Goal: Task Accomplishment & Management: Use online tool/utility

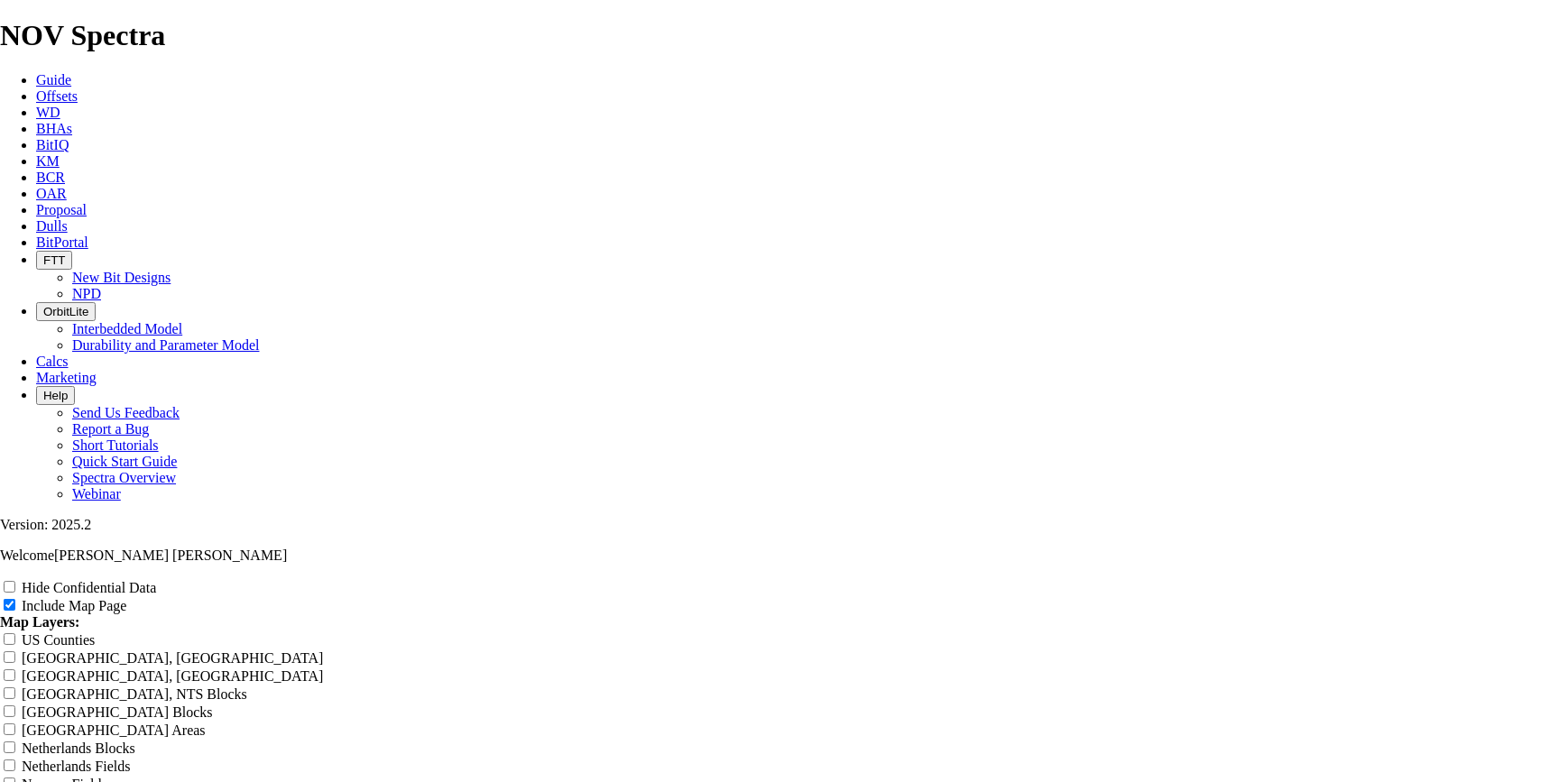
scroll to position [2187, 0]
drag, startPoint x: 995, startPoint y: 198, endPoint x: 515, endPoint y: 210, distance: 480.1
type input "1"
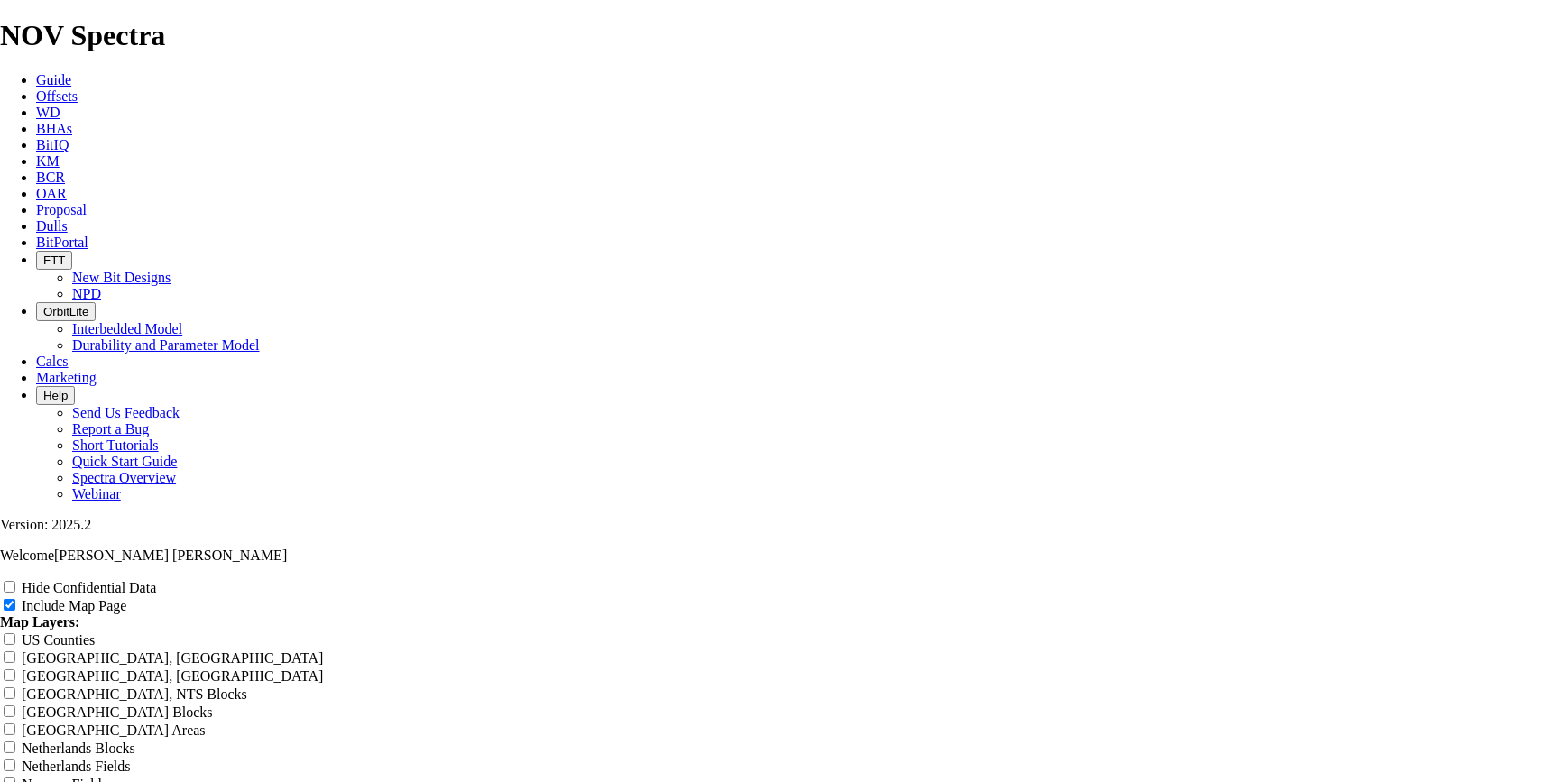
type input "1"
type input "10"
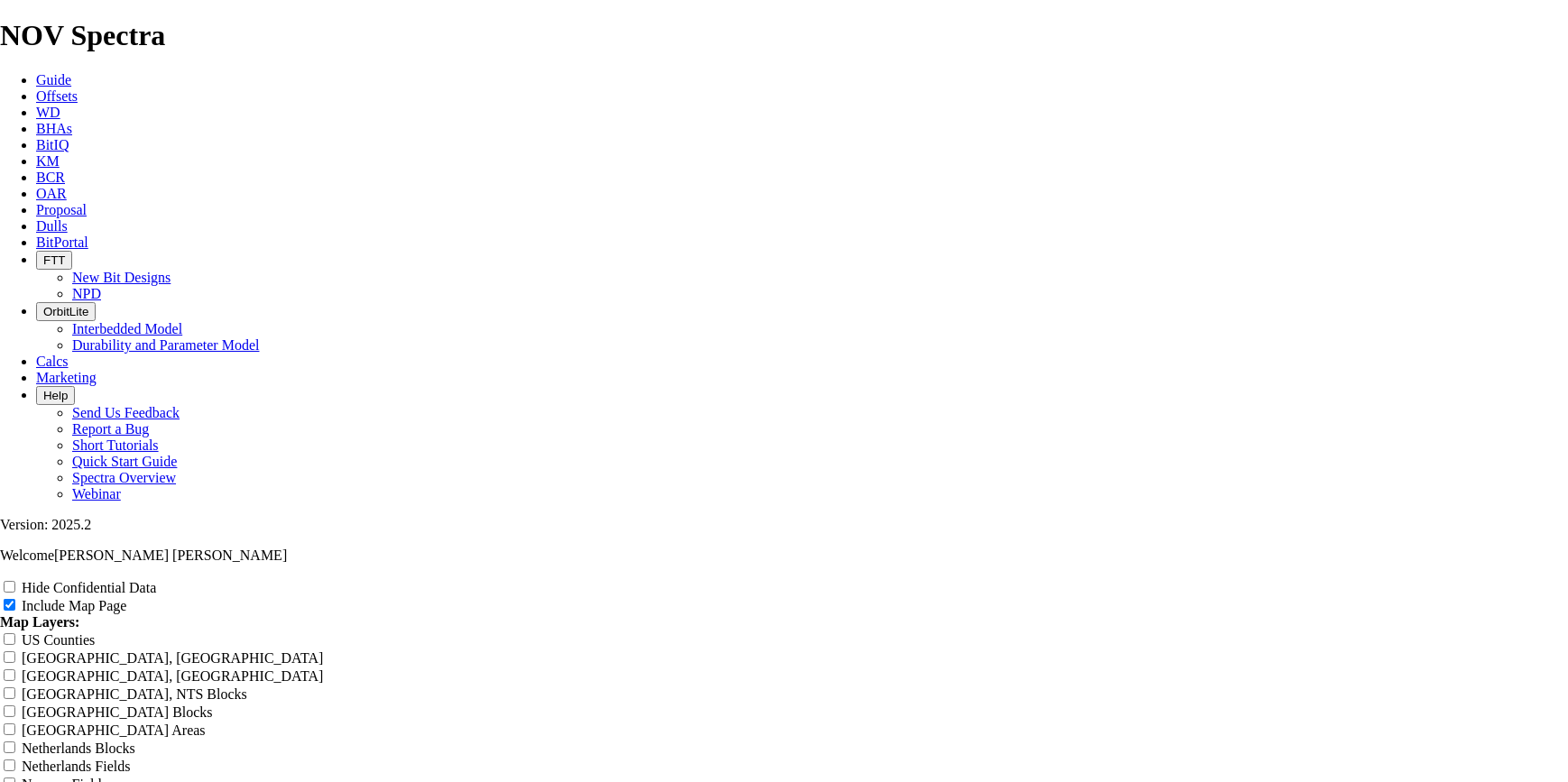
type input "10"
type input "10."
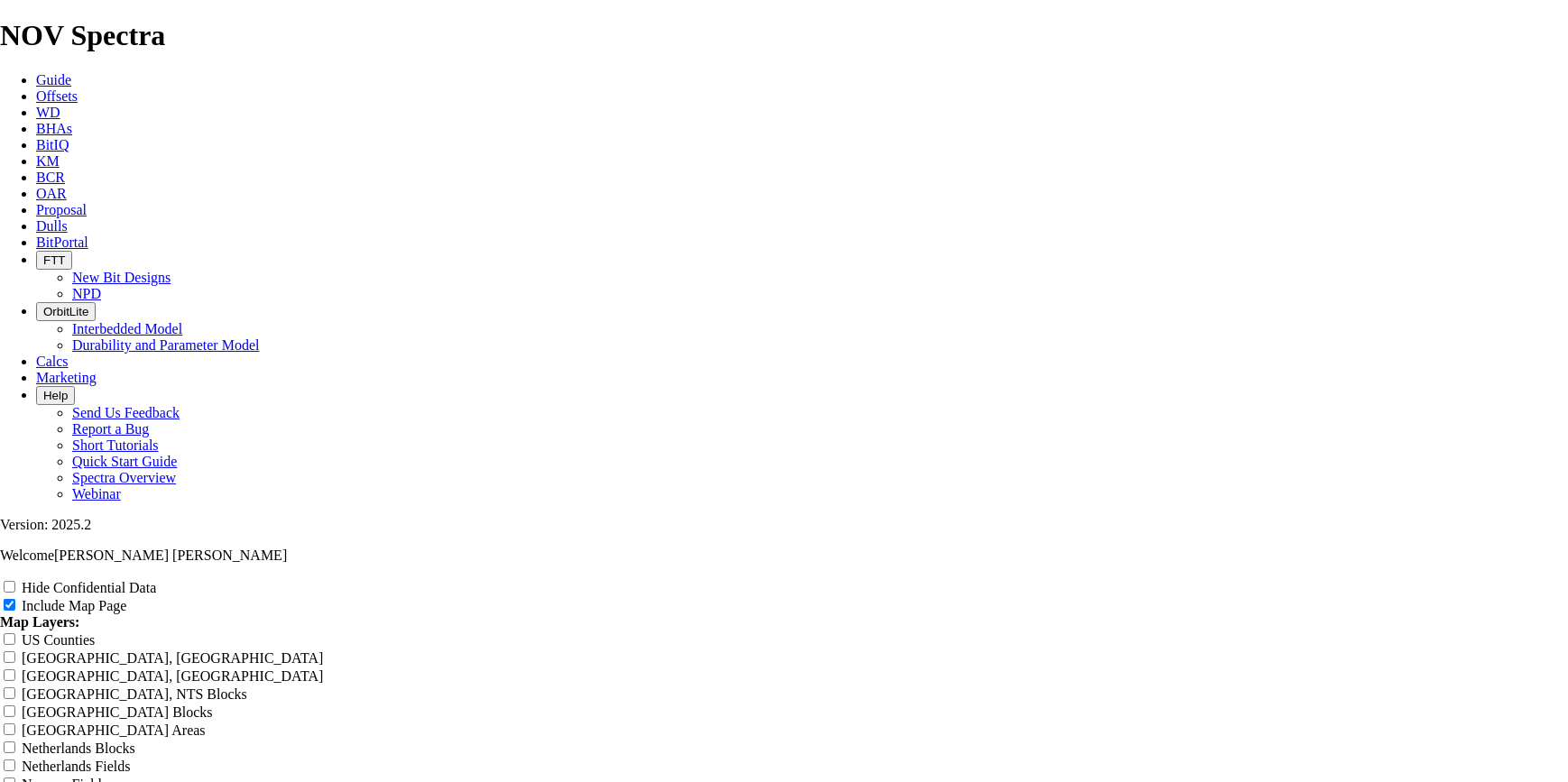
type input "10."
type input "10.6"
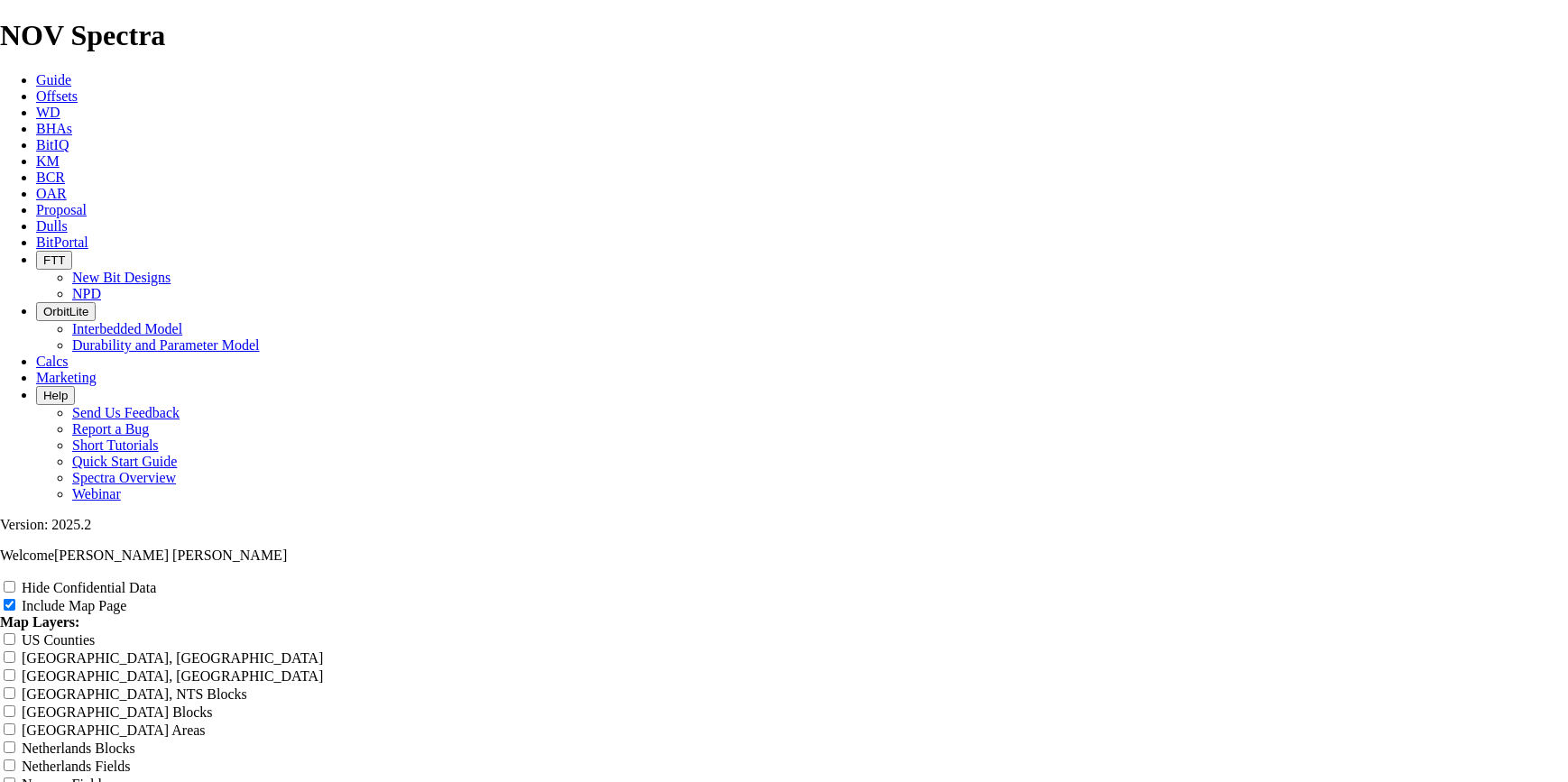
type input "10.6"
type input "10.62"
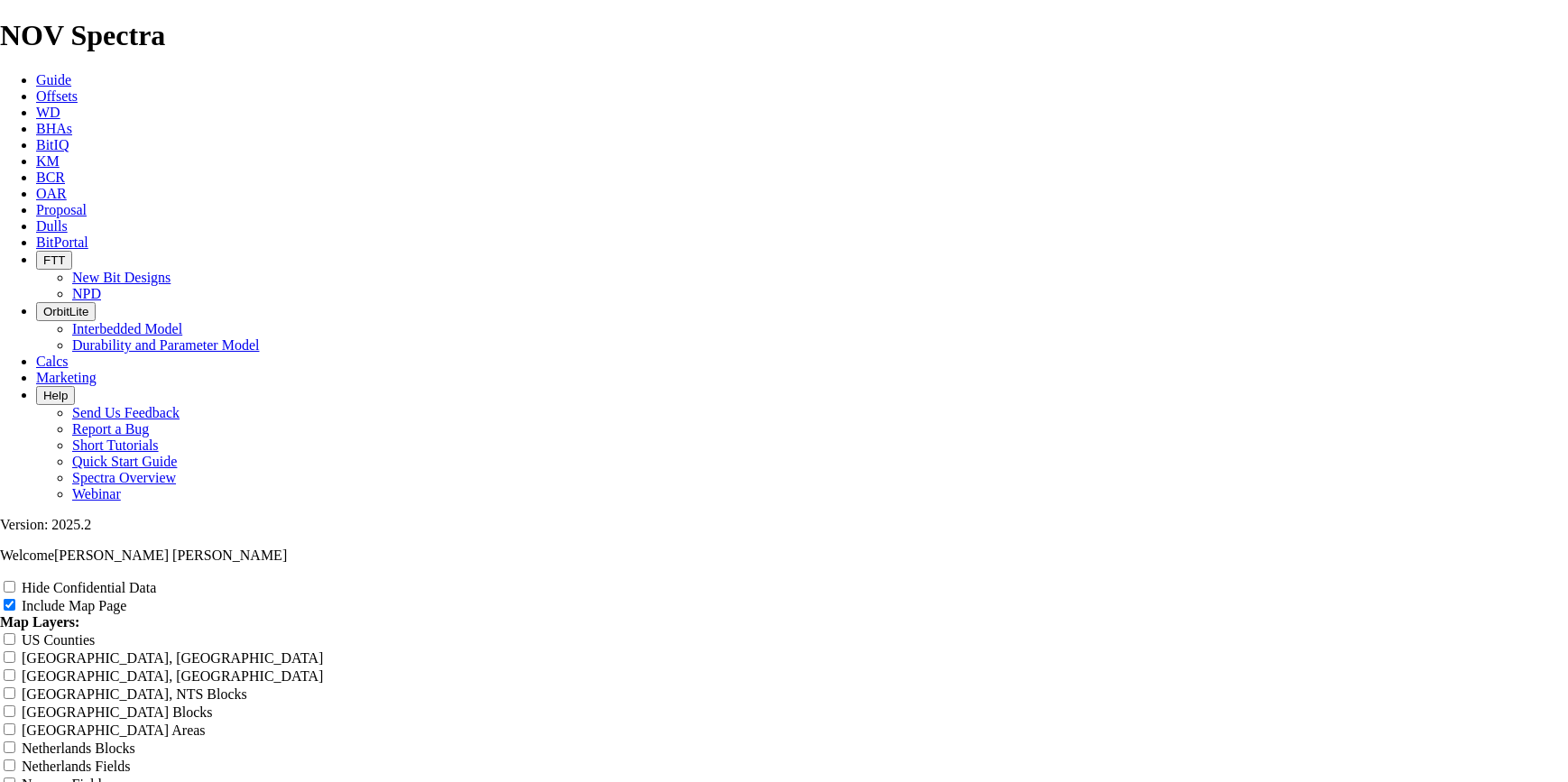
type input "10.62"
type input "10.625"
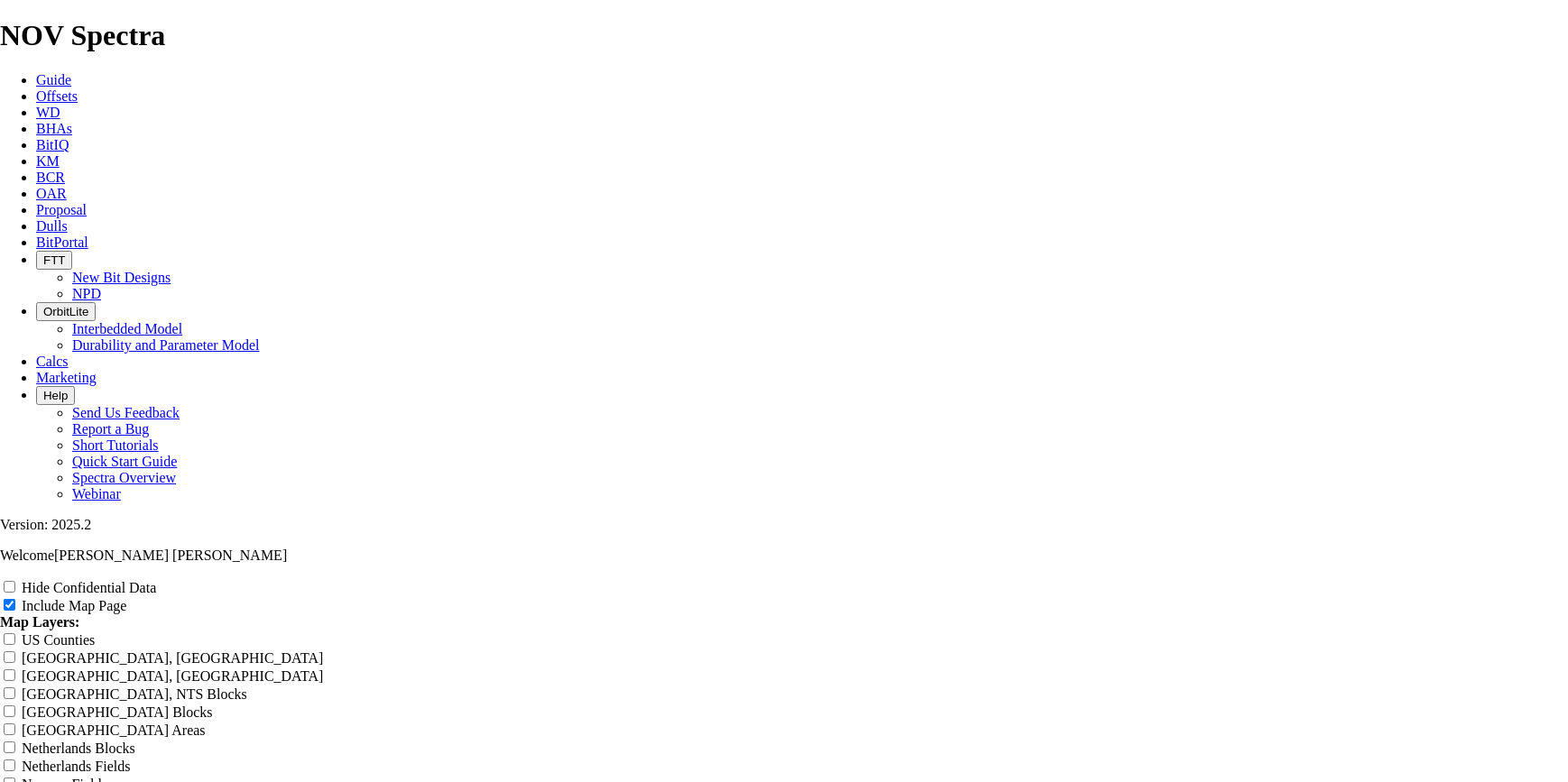
type input "10.625"
type input "10.625 6"
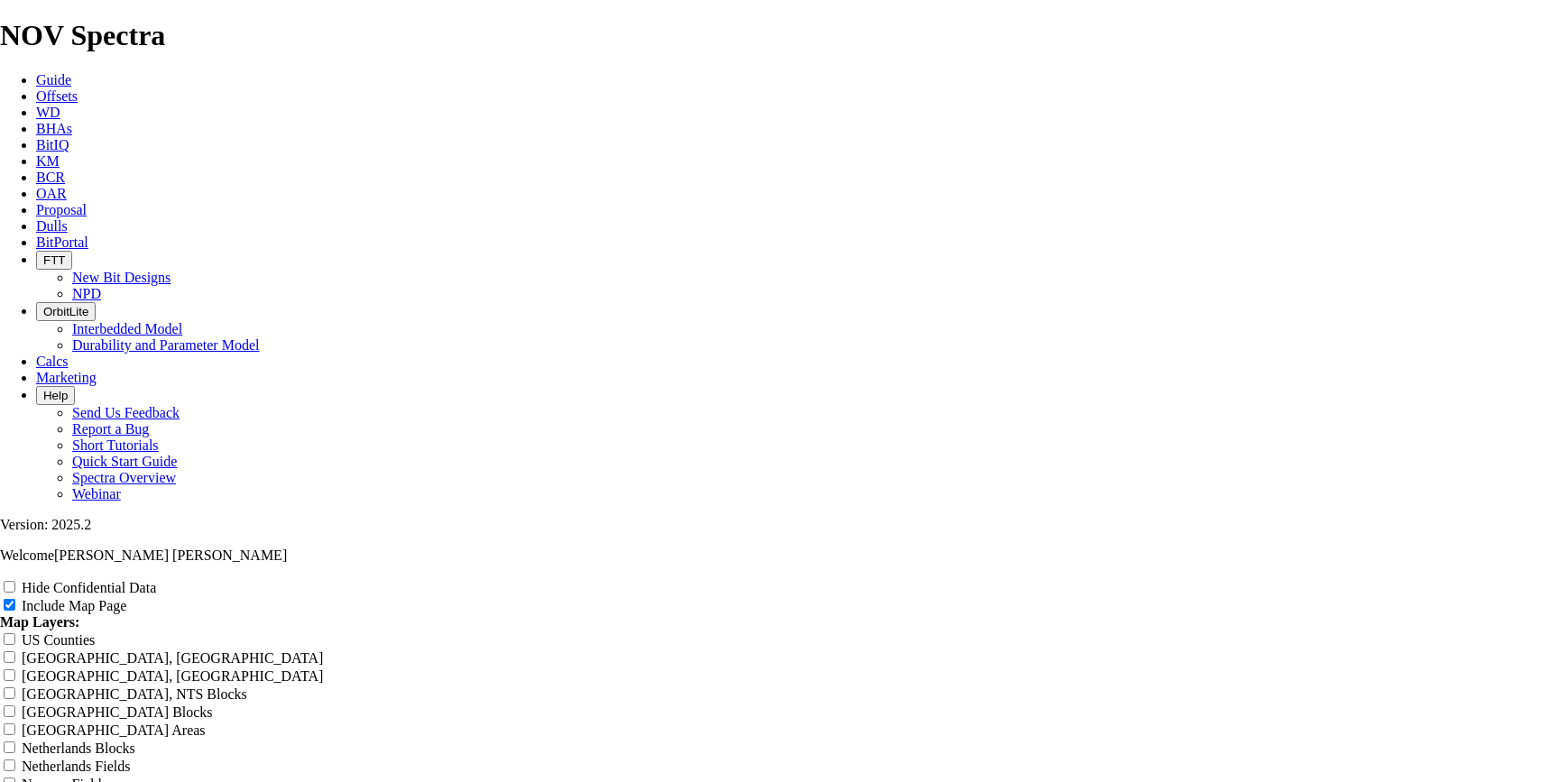
type input "10.625 6"
type input "10.625 61"
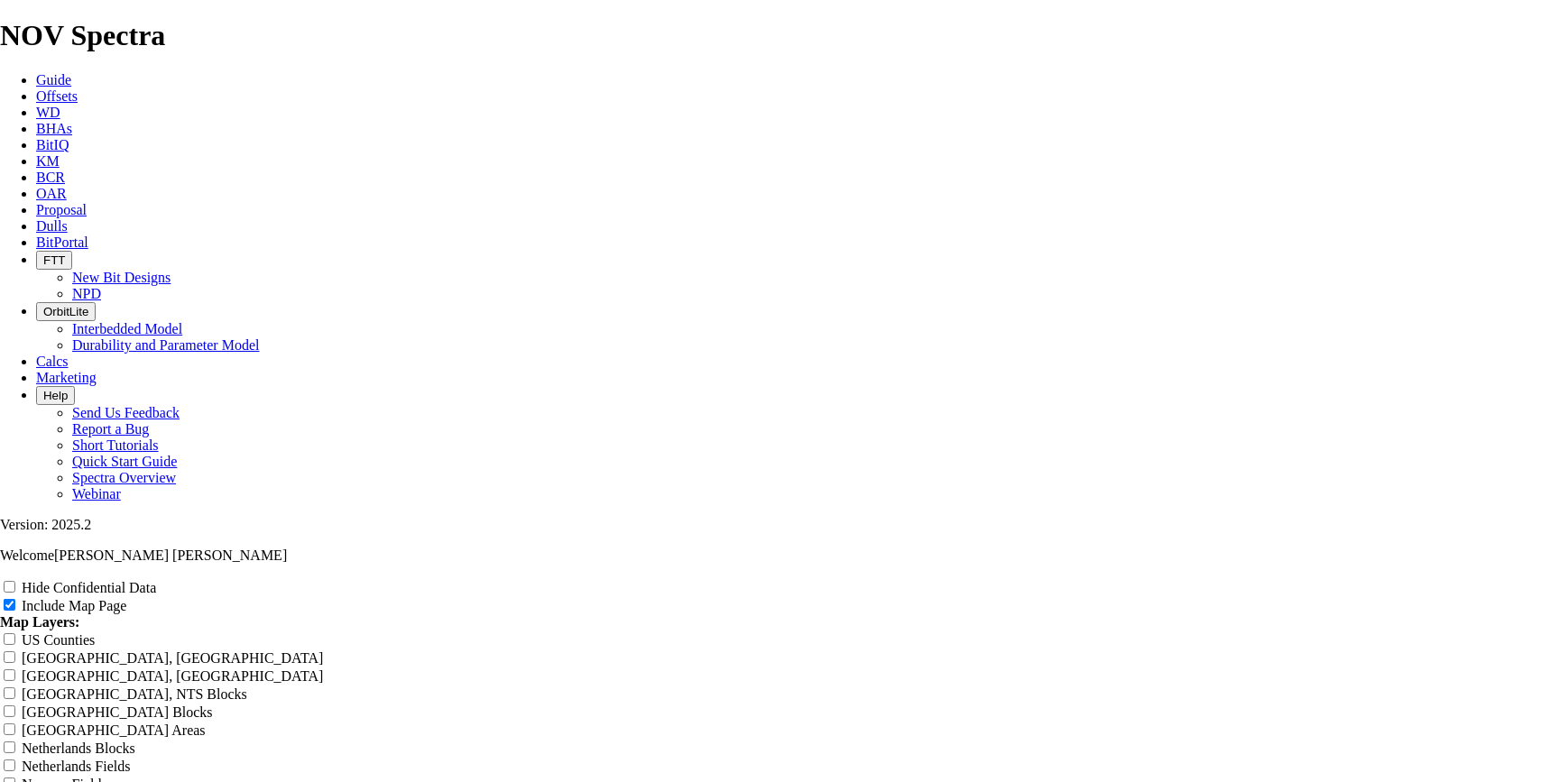
type input "10.625 61"
type input "10.625 616"
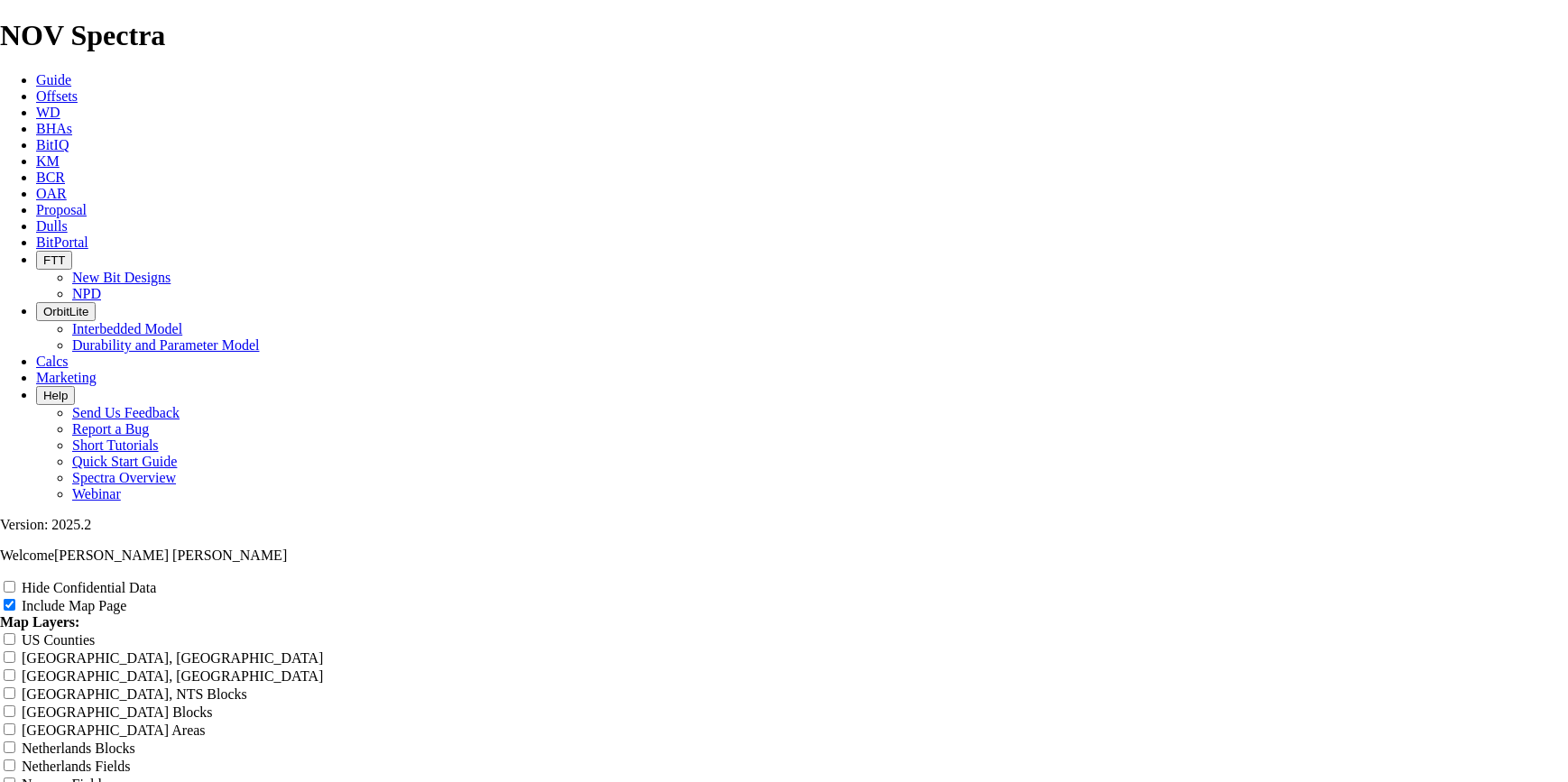
type input "10.625 616"
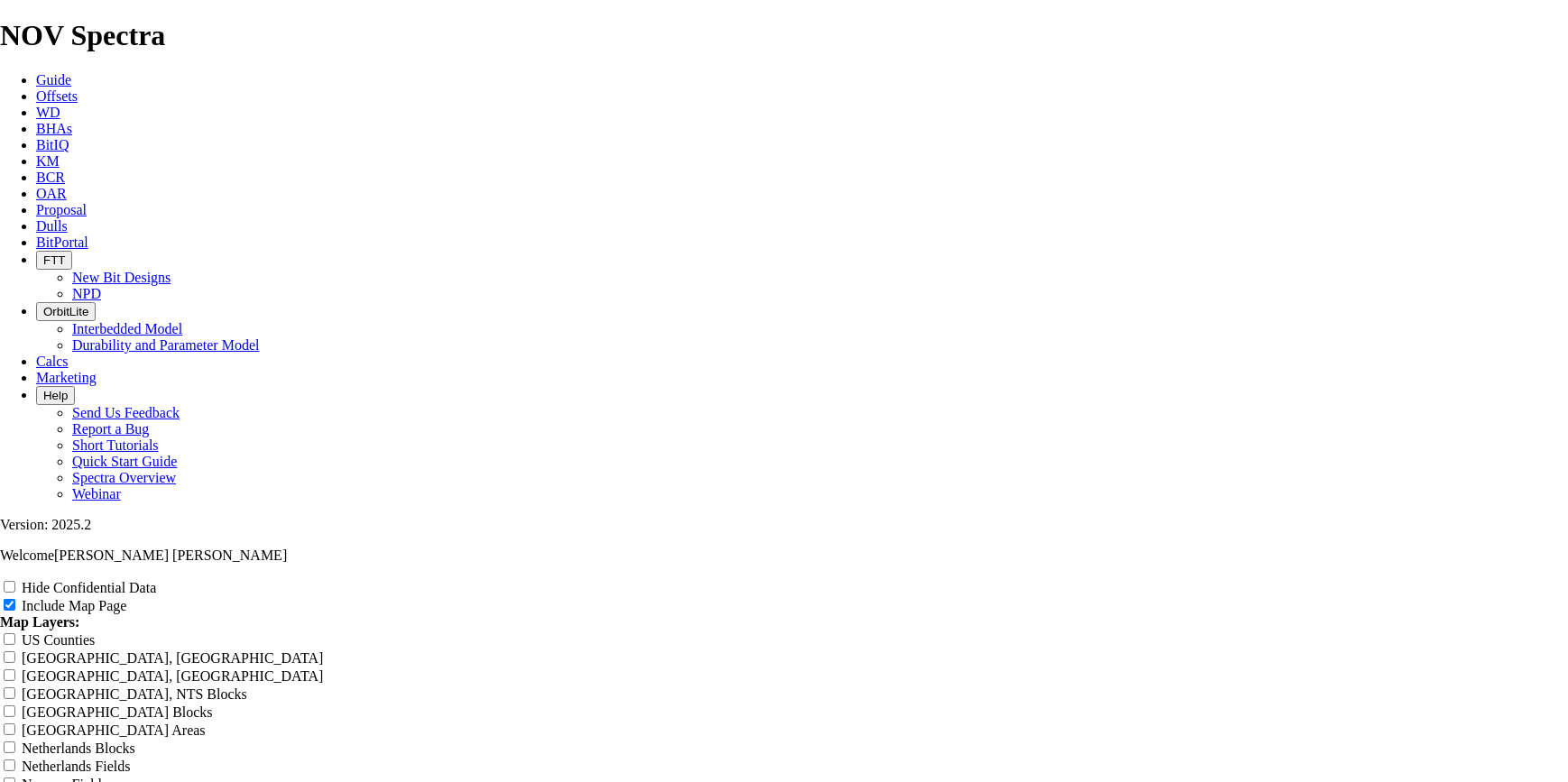
type input "10.625 616 E"
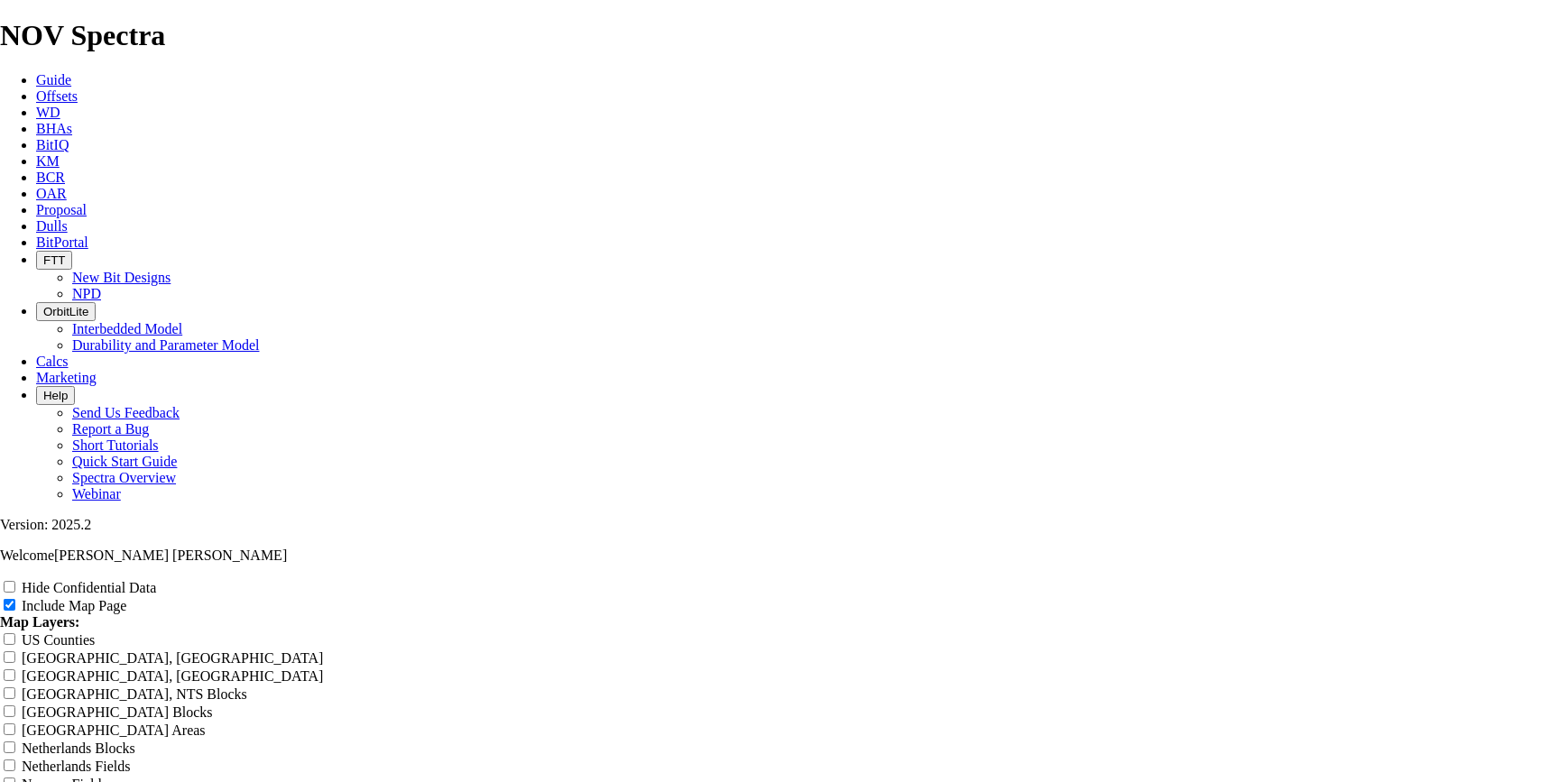
type input "10.625 616 EK"
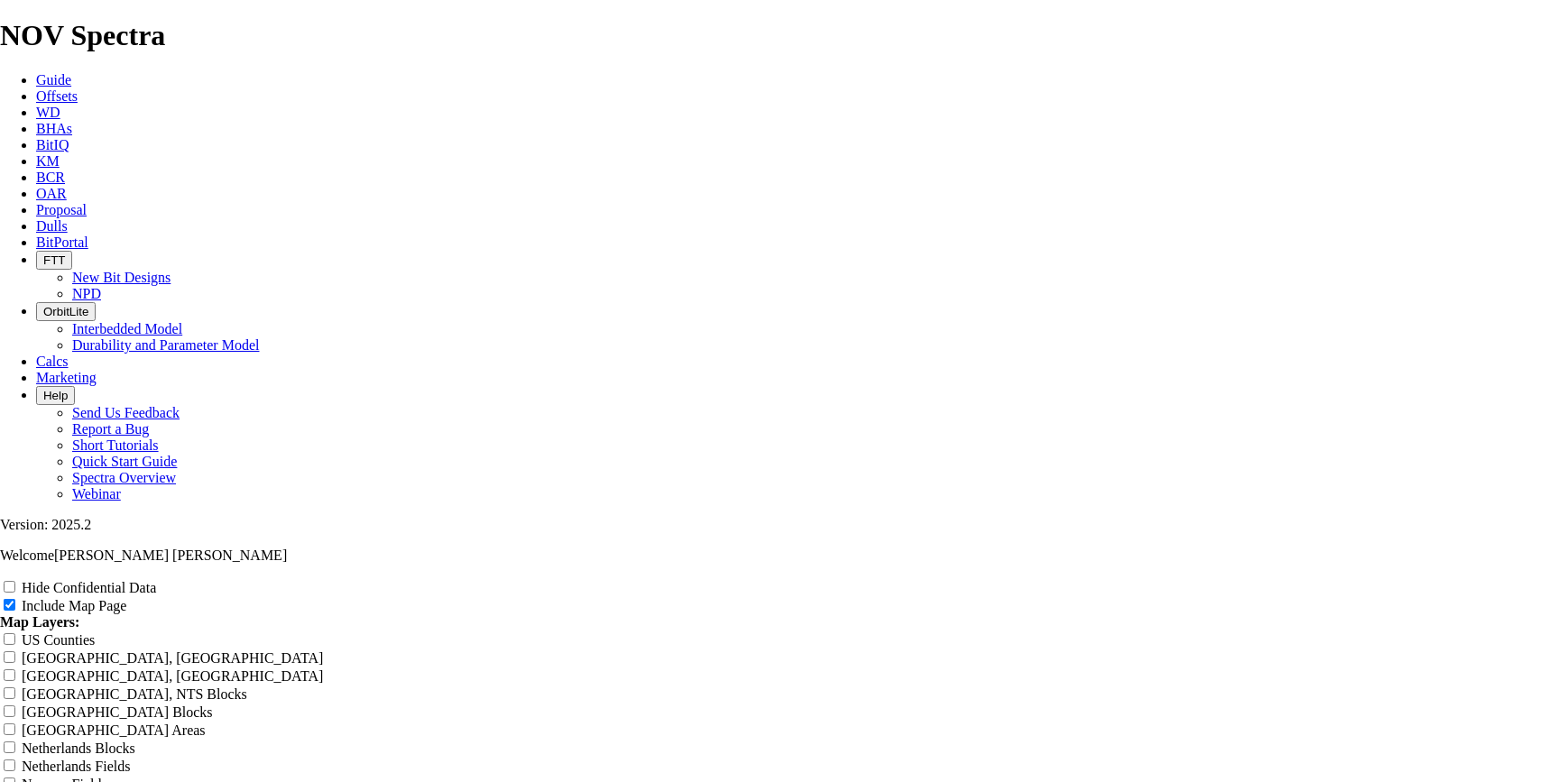
type input "10.625 616 EK-"
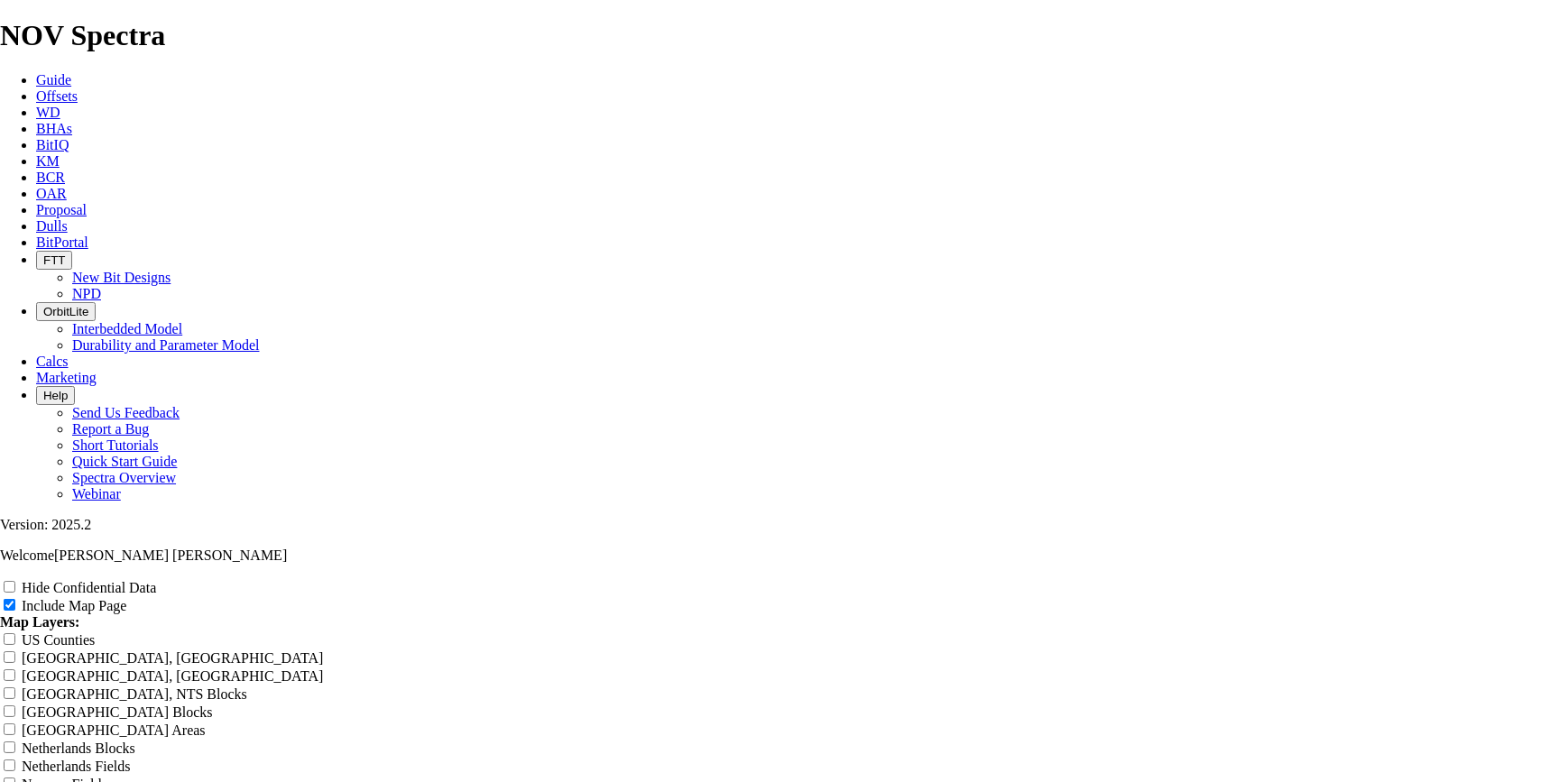
type input "10.625 616 EK-B"
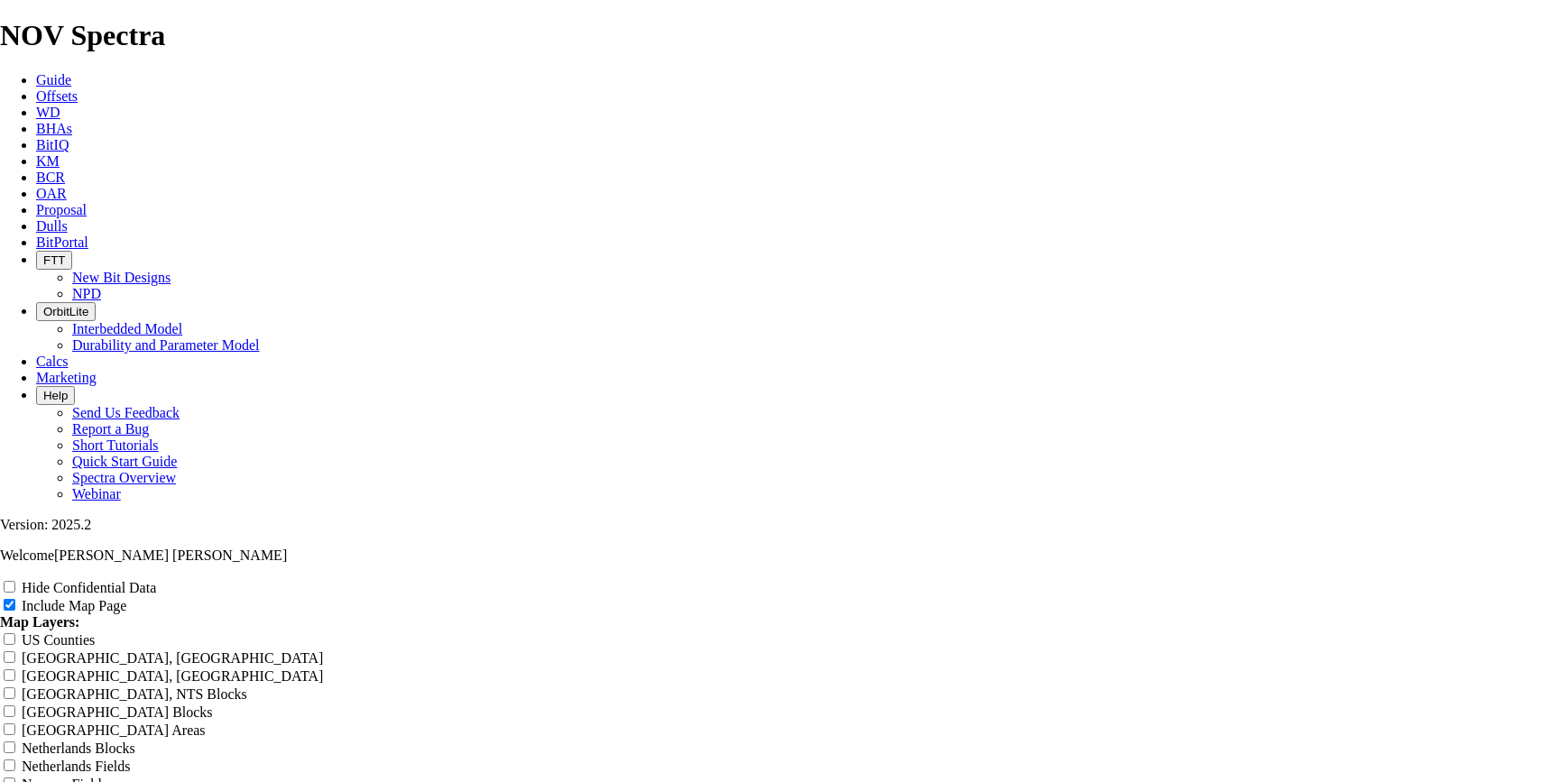
type input "10.625 616 EK-Ba"
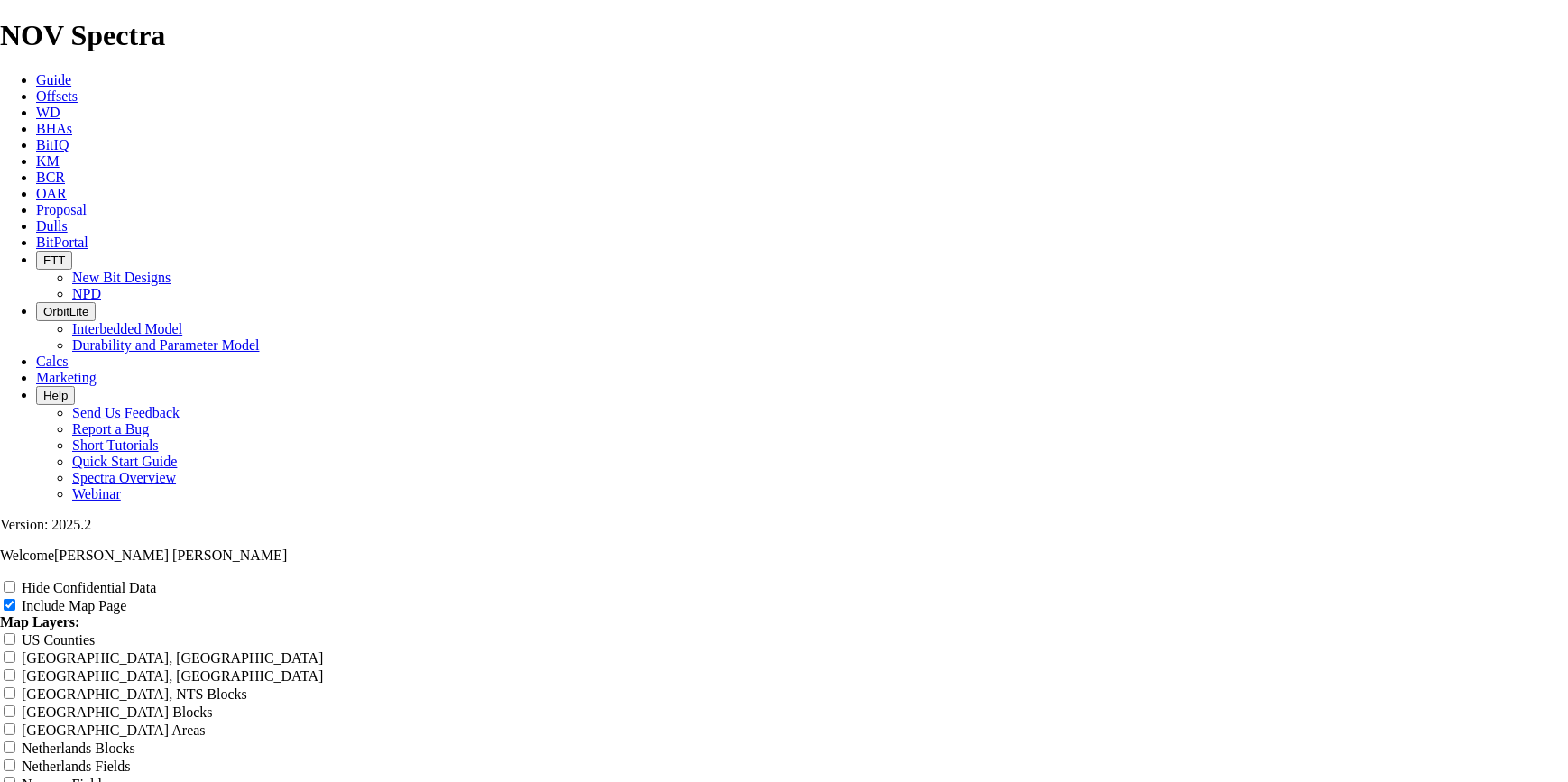
type input "10.625 616 EK-[MEDICAL_DATA]"
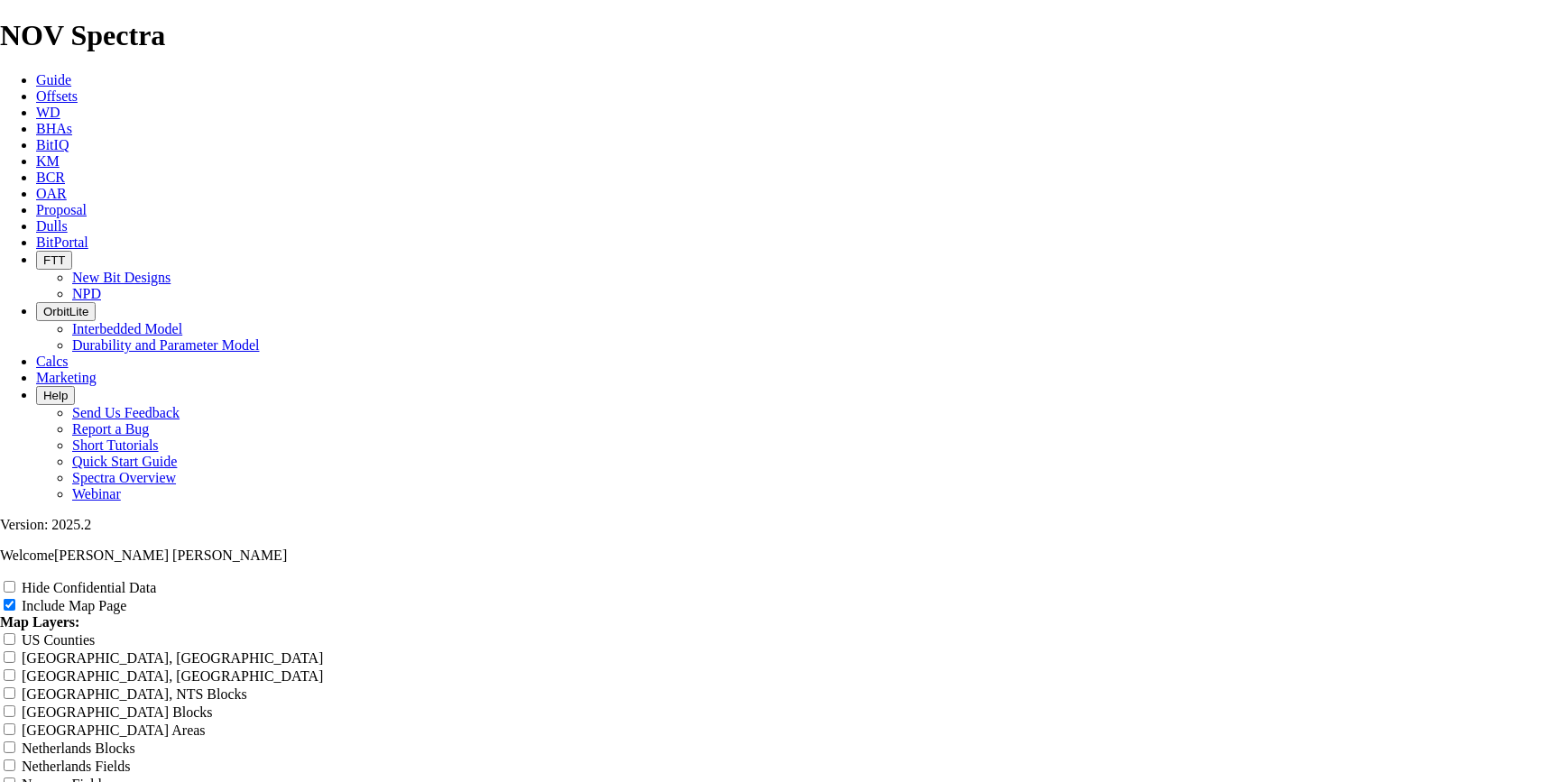
type input "10.625 616 EK-Bala"
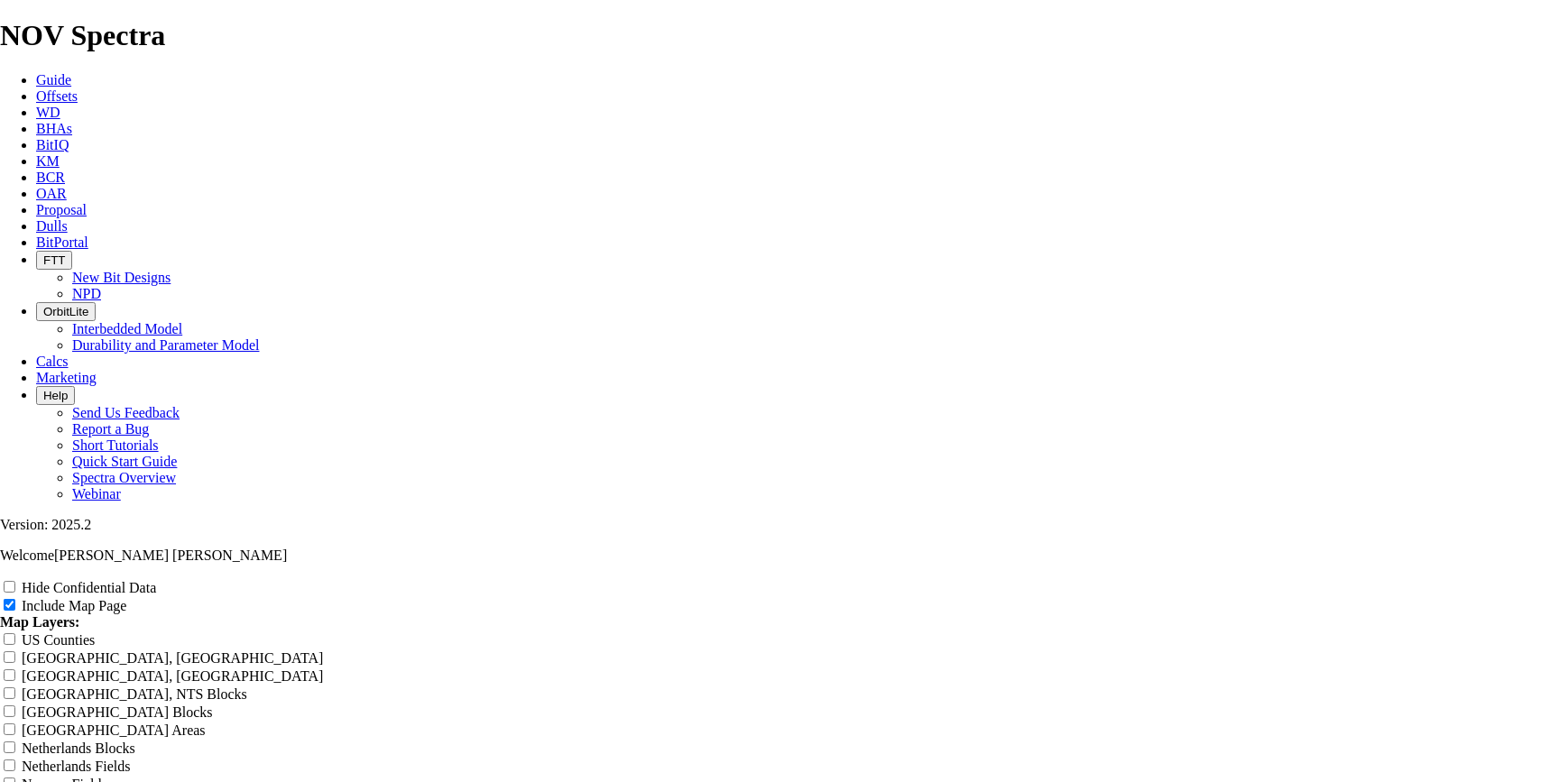
type input "10.625 616 EK-Balam"
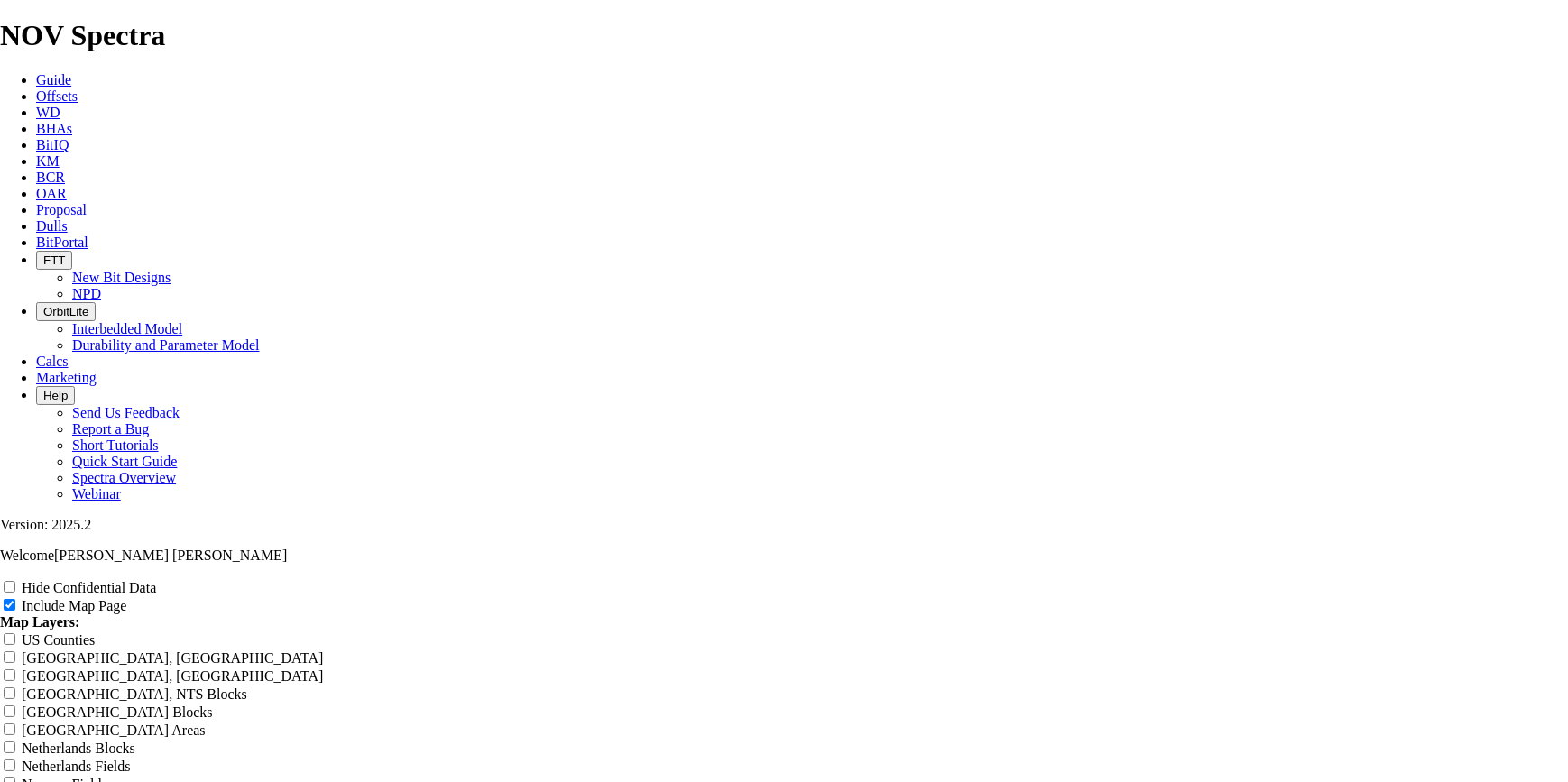
type input "10.625 P616 EK-Balam"
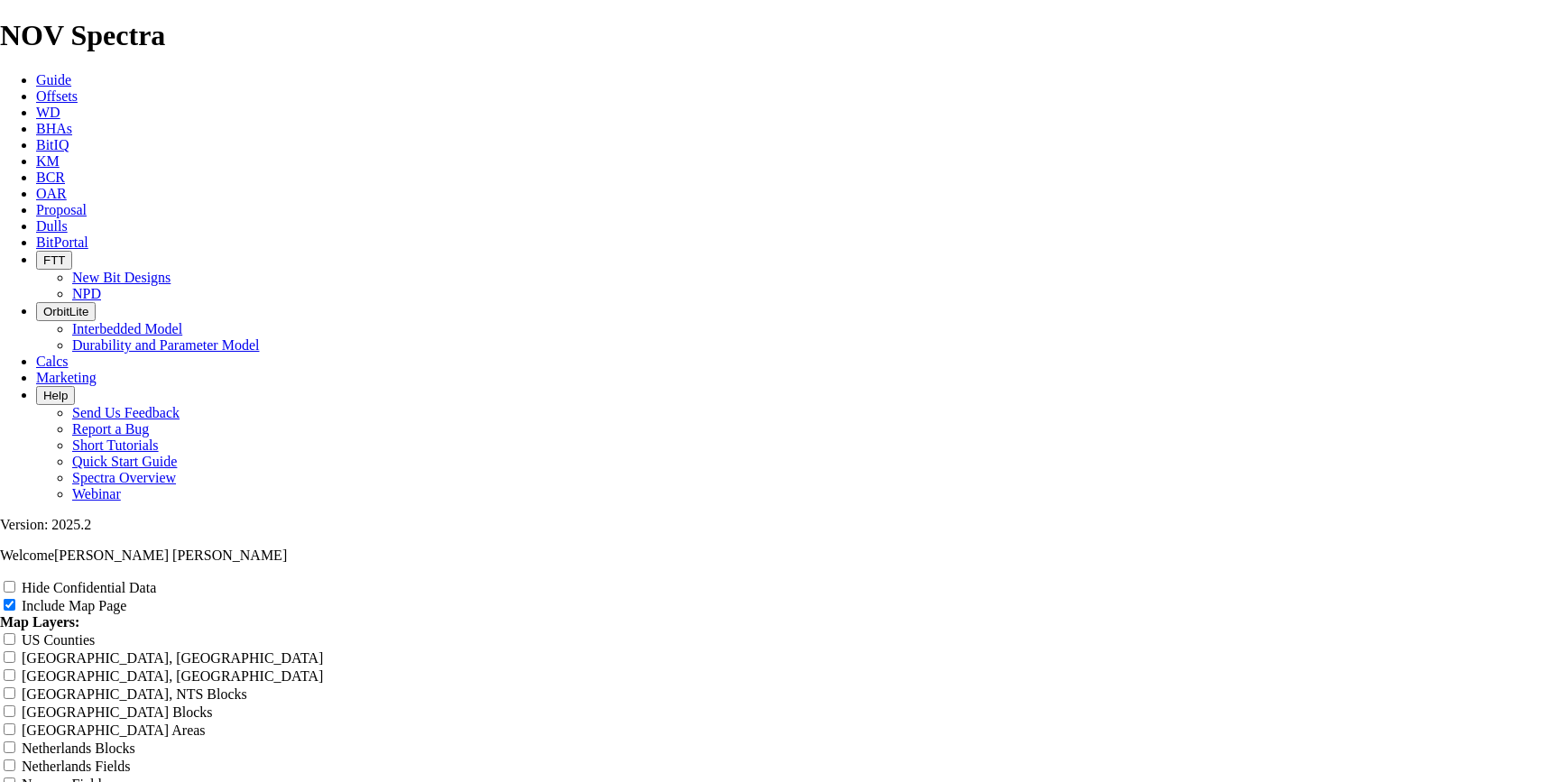
type input "10.625 P616 EK-Balam"
type input "10.625 PD616 EK-Balam"
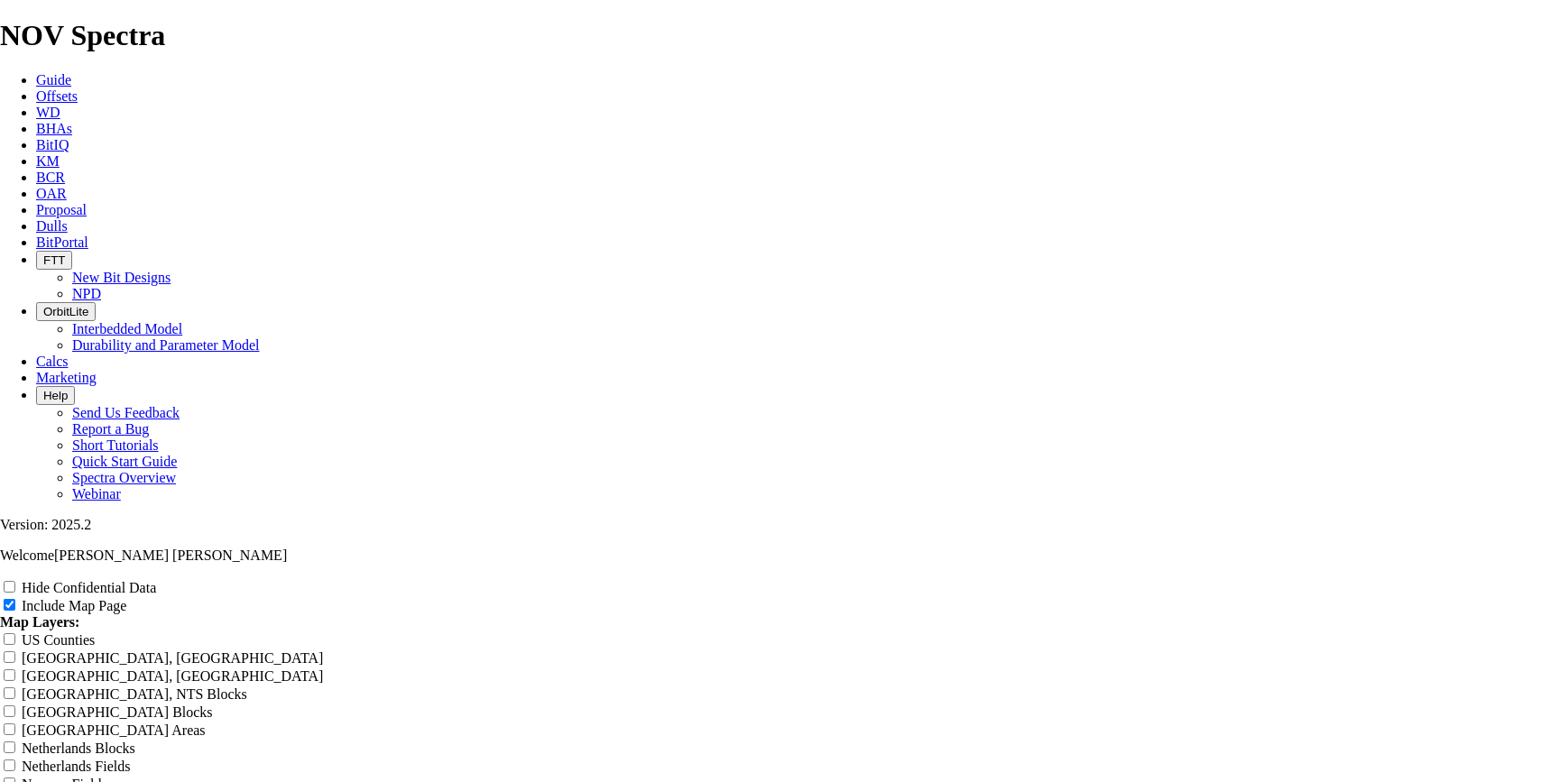
type input "10.625 PD616 EK-Balam"
type input "10.625 PDC616 EK-Balam"
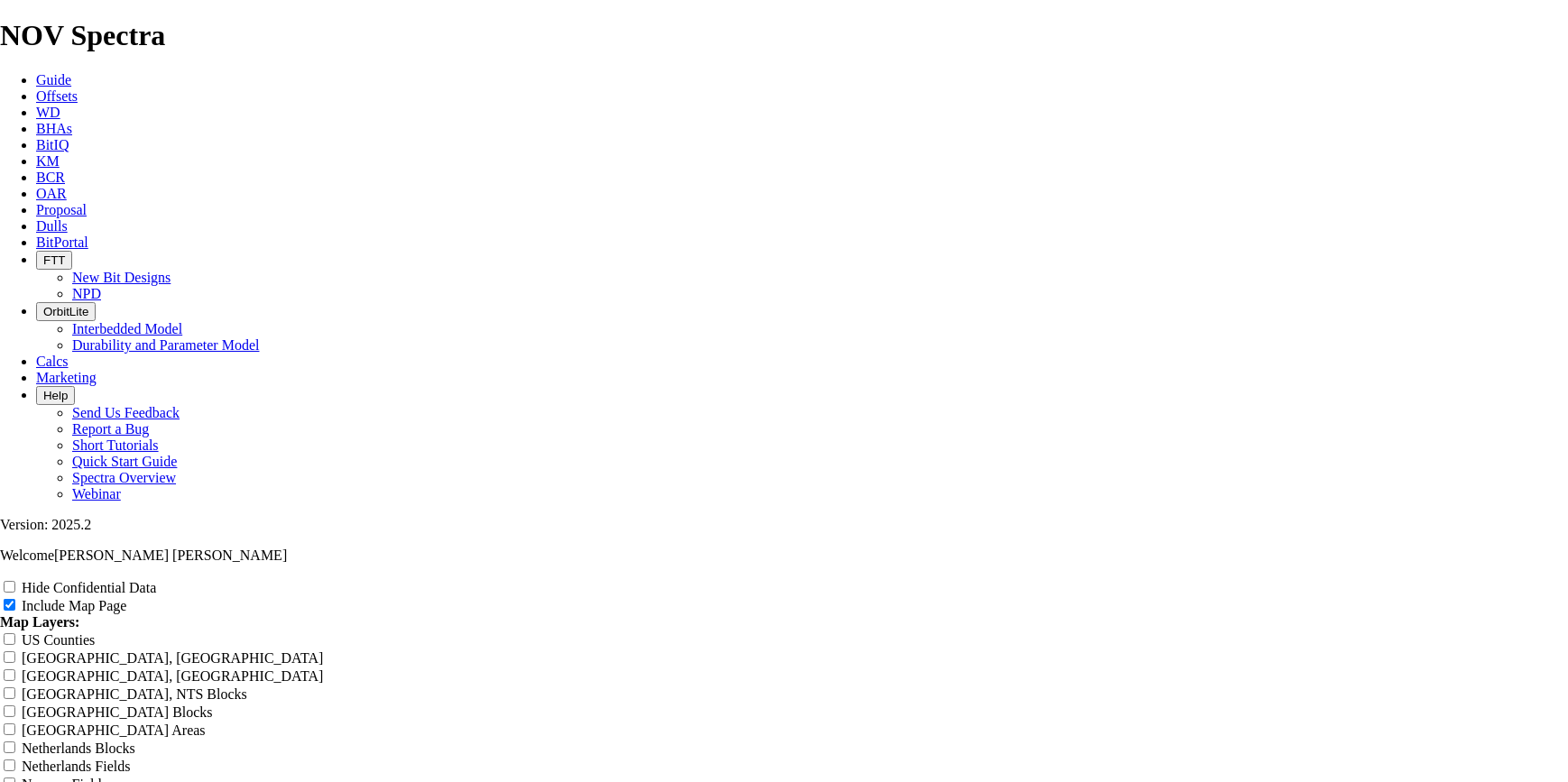
type input "10.625 PDC616 EK-Balam"
type input "10.625 PDC 616 EK-Balam"
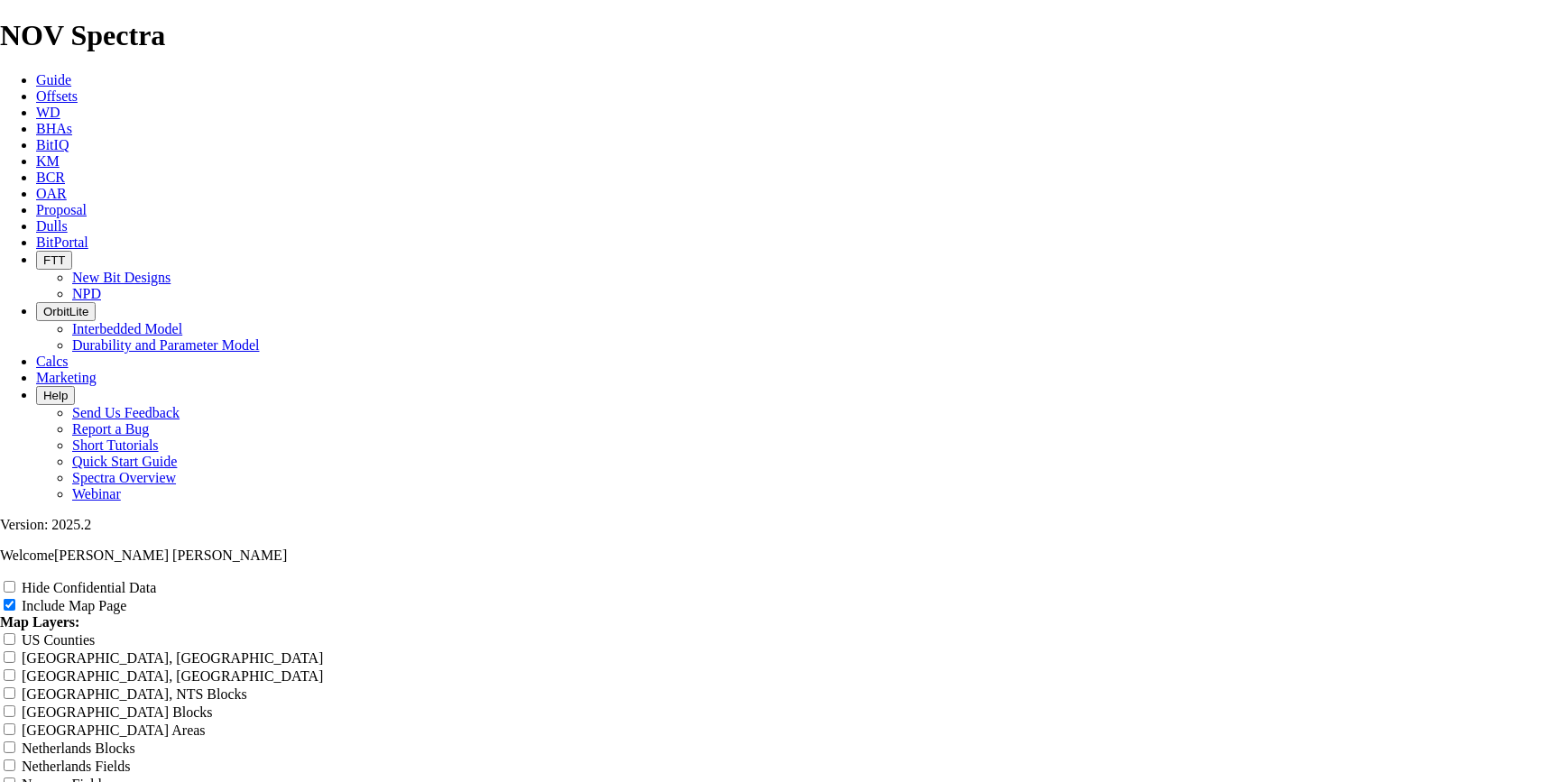
type input "10.625 PDC 616 EK-Balam"
type input "10.625 PDC _616 EK-Balam"
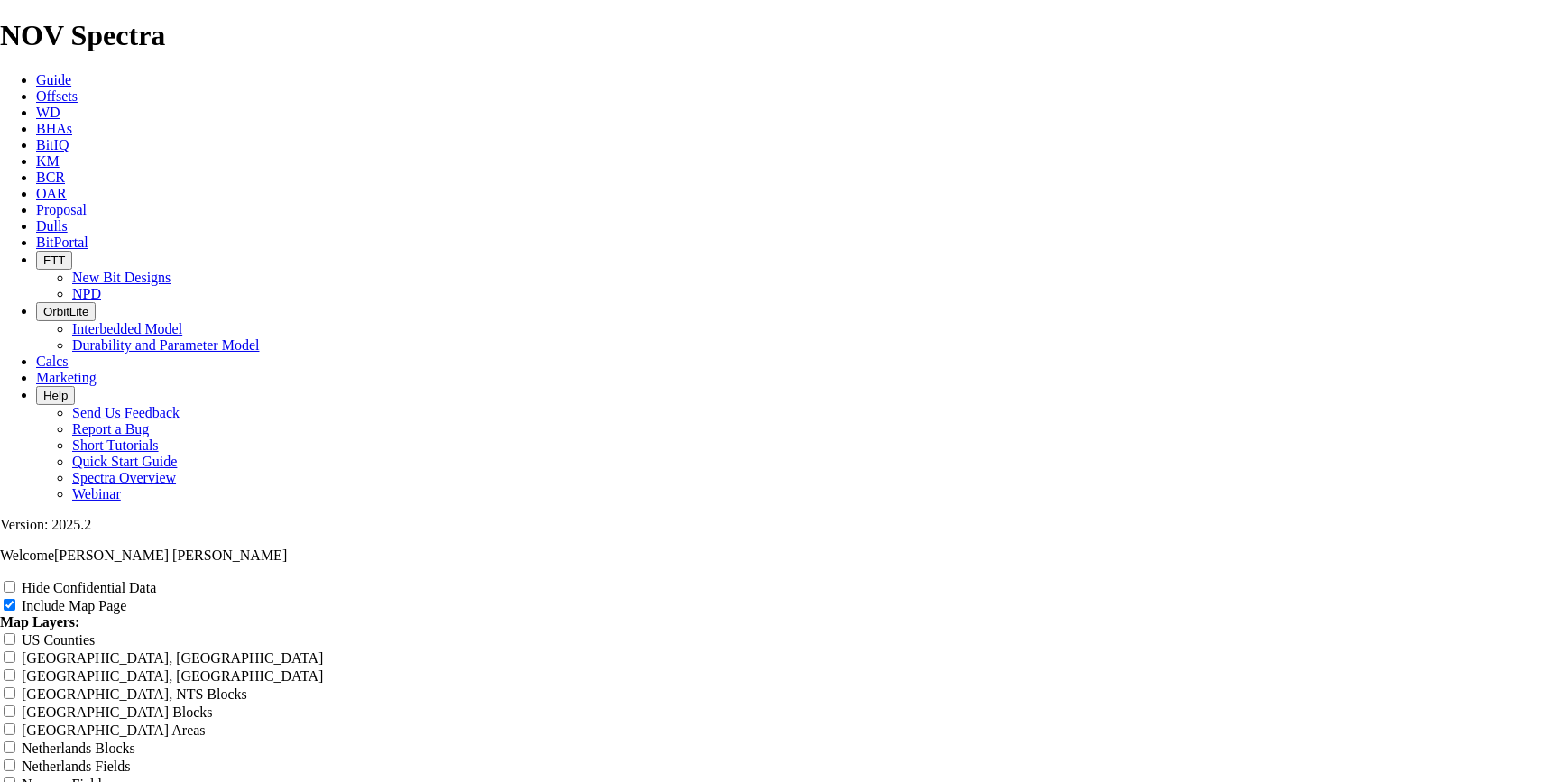
type input "10.625 PDC _616 EK-Balam"
type input "10.625PDC _616 EK-Balam"
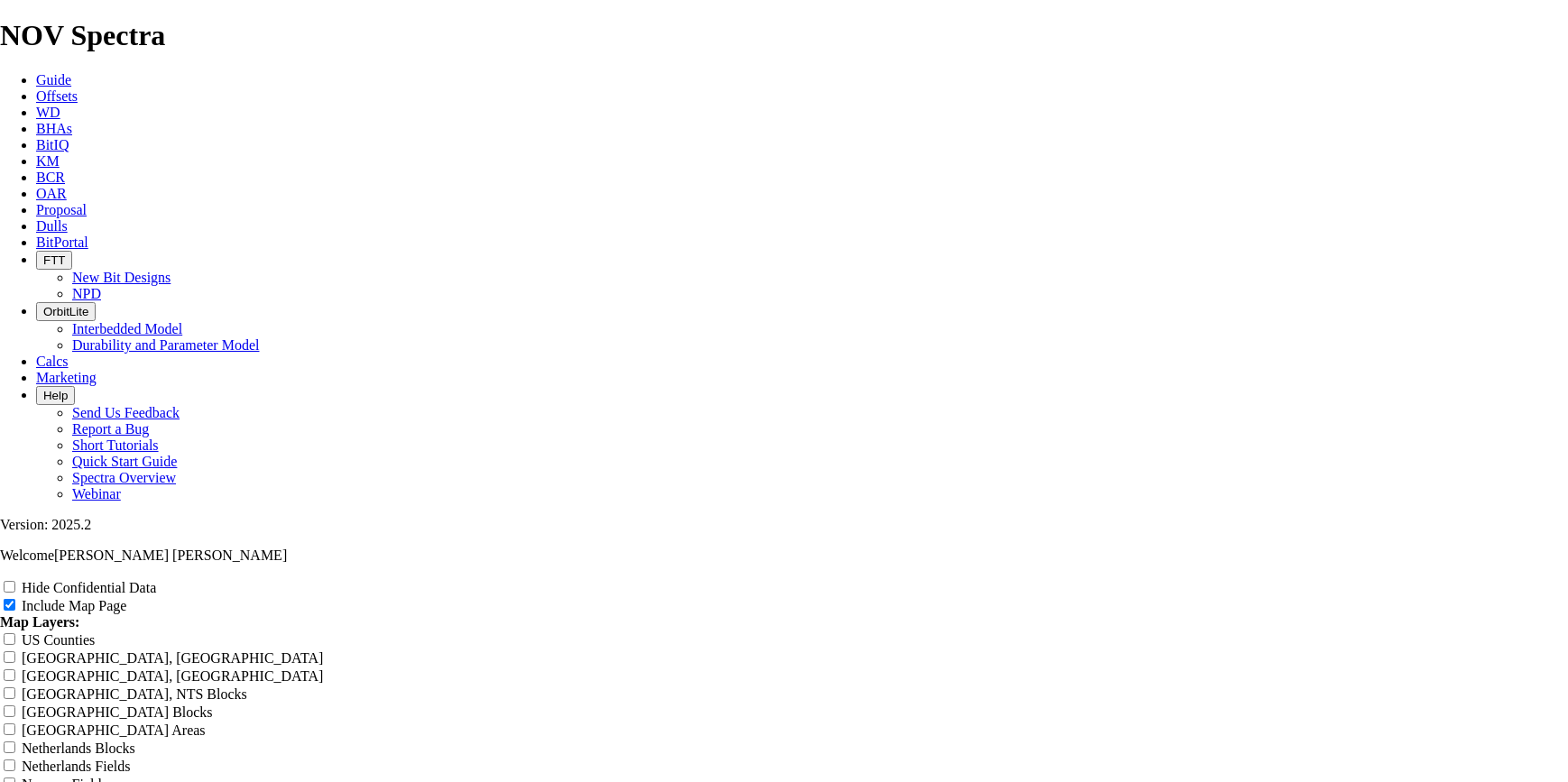
type input "10.625PDC _616 EK-Balam"
type input "10.62PDC _616 EK-Balam"
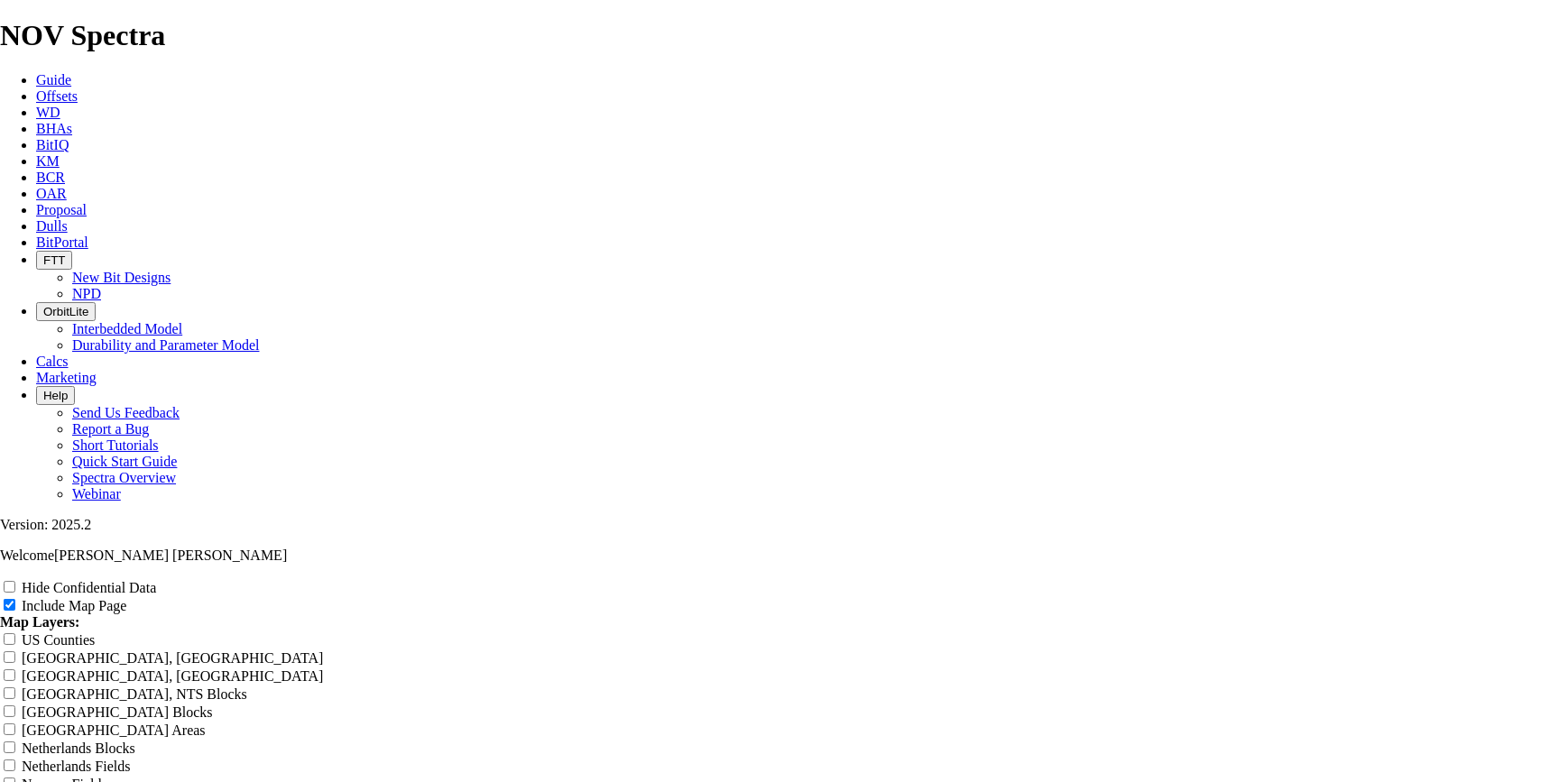
type input "10.62PDC _616 EK-Balam"
type input "10.6PDC _616 EK-Balam"
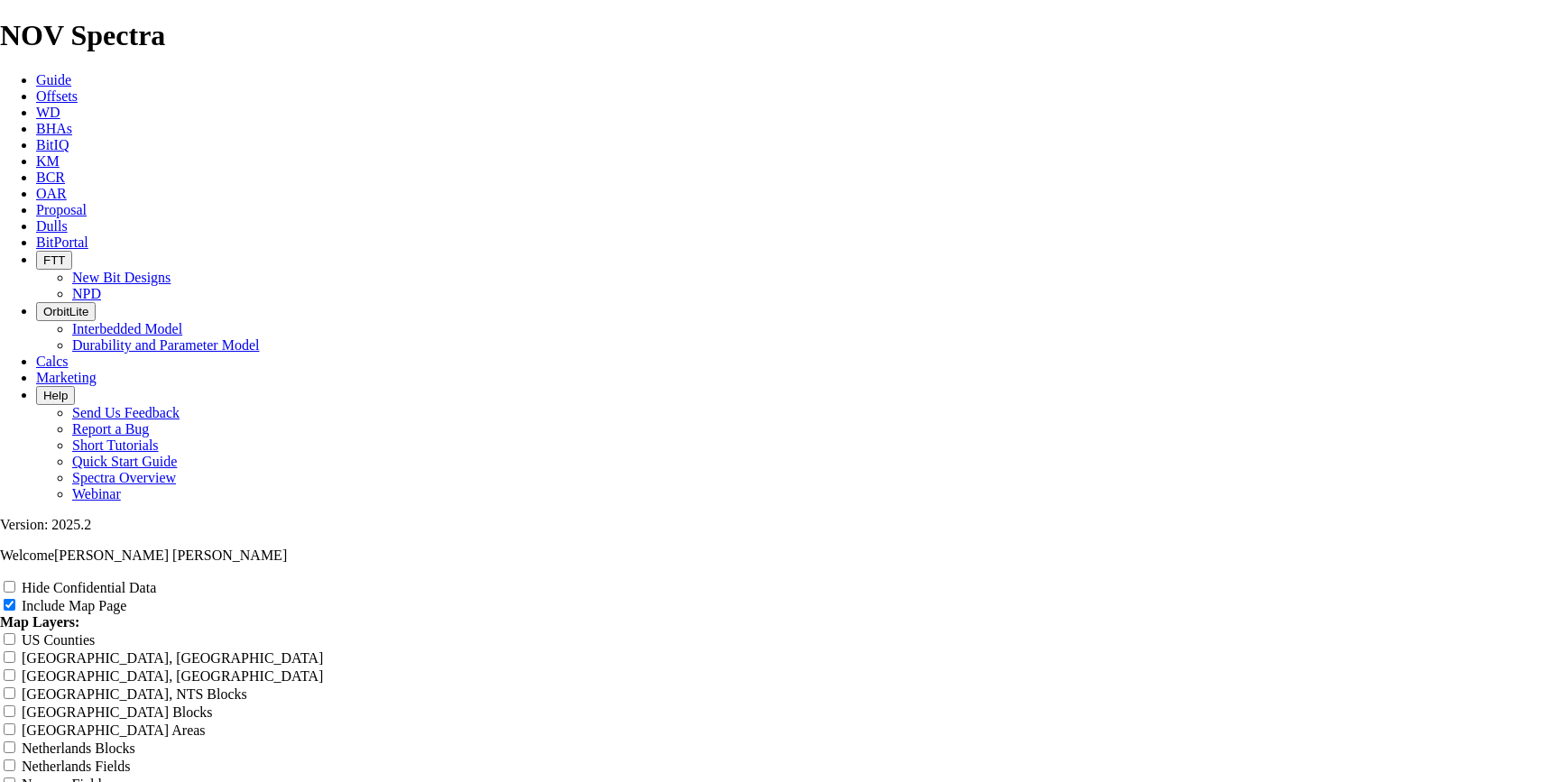
type input "10.6PDC _616 EK-Balam"
type input "10.PDC _616 EK-Balam"
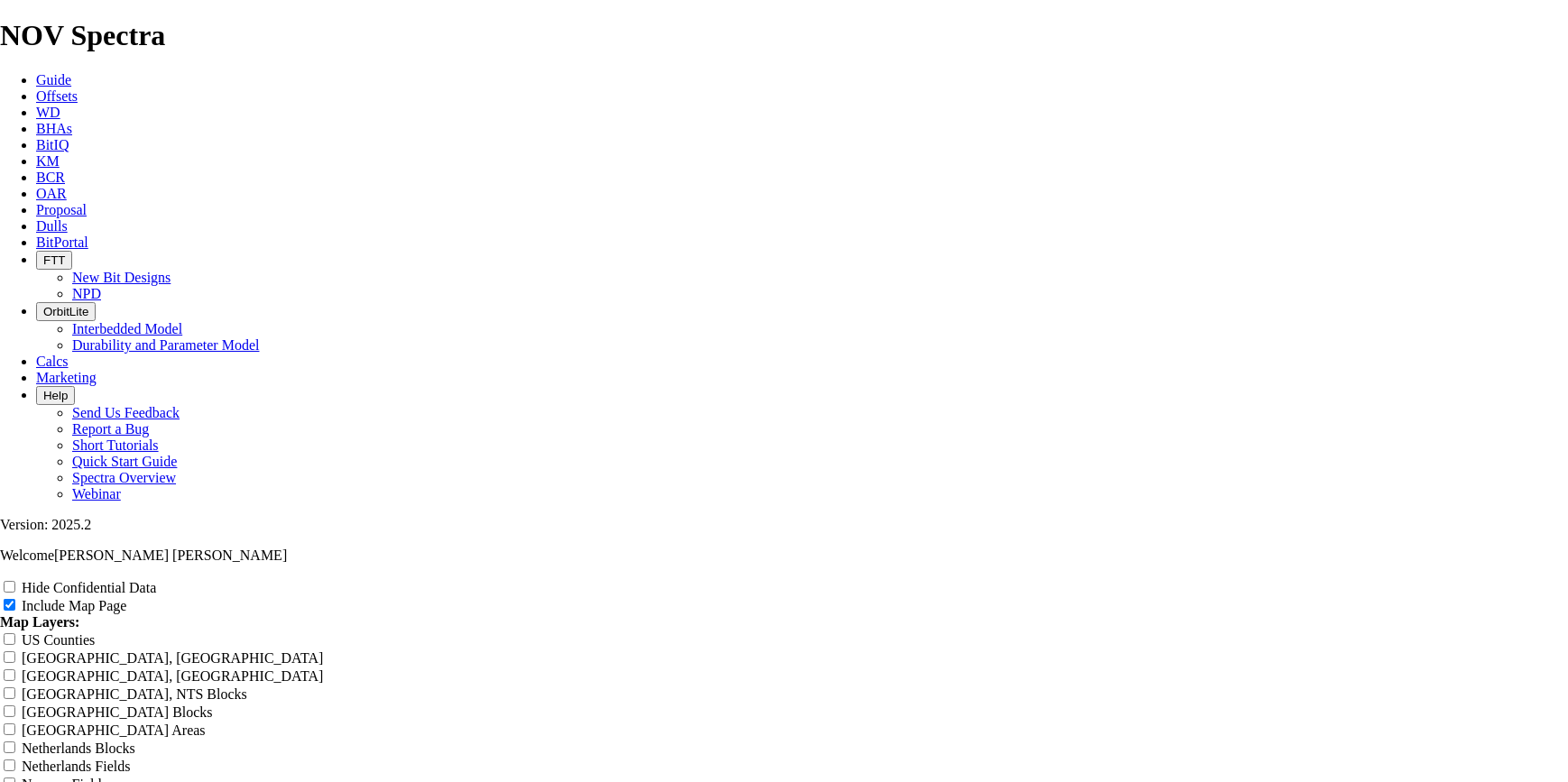
type input "10.PDC _616 EK-Balam"
type input "10PDC _616 EK-Balam"
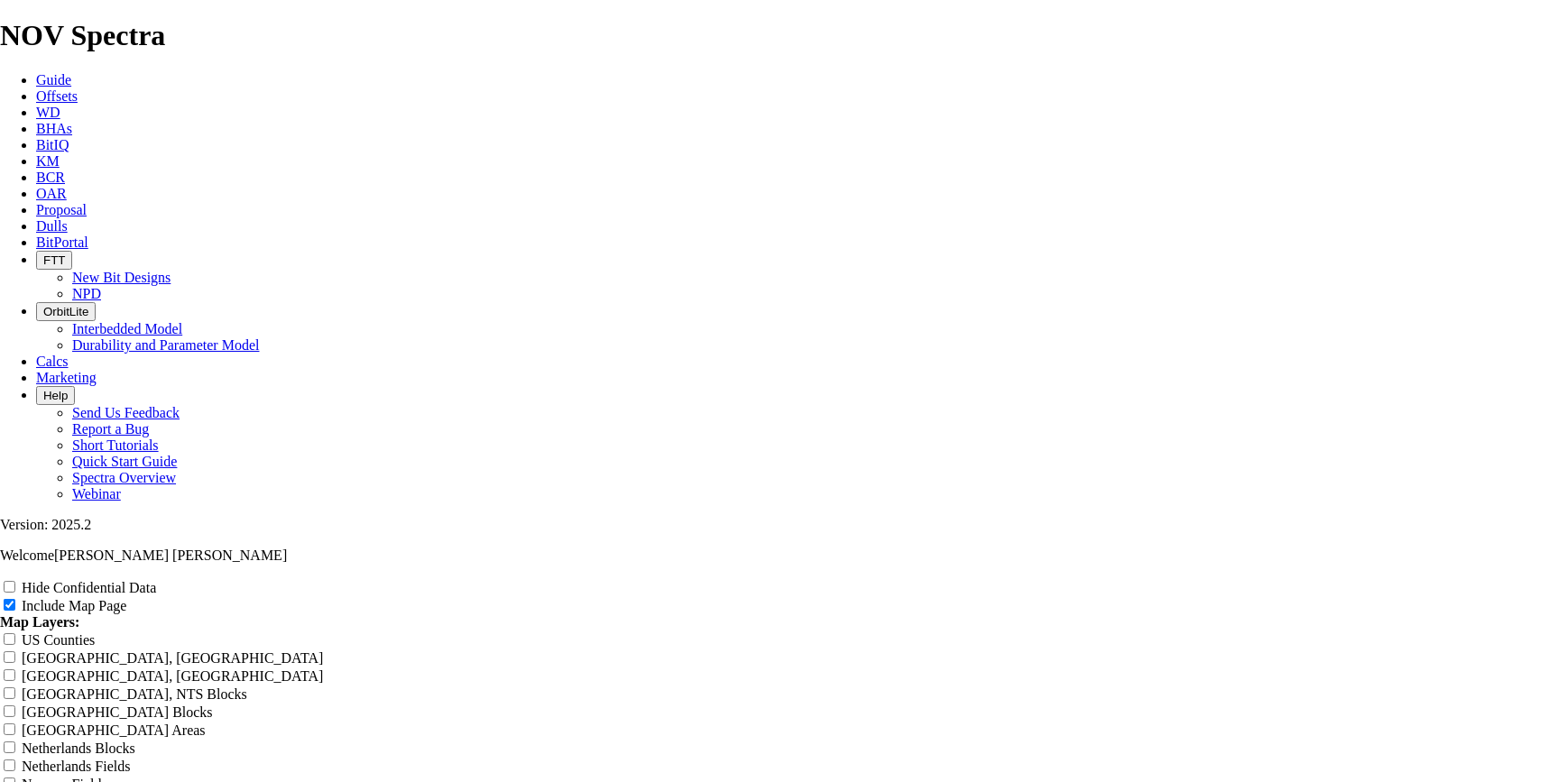
type input "10PDC _616 EK-Balam"
type input "10 PDC _616 EK-Balam"
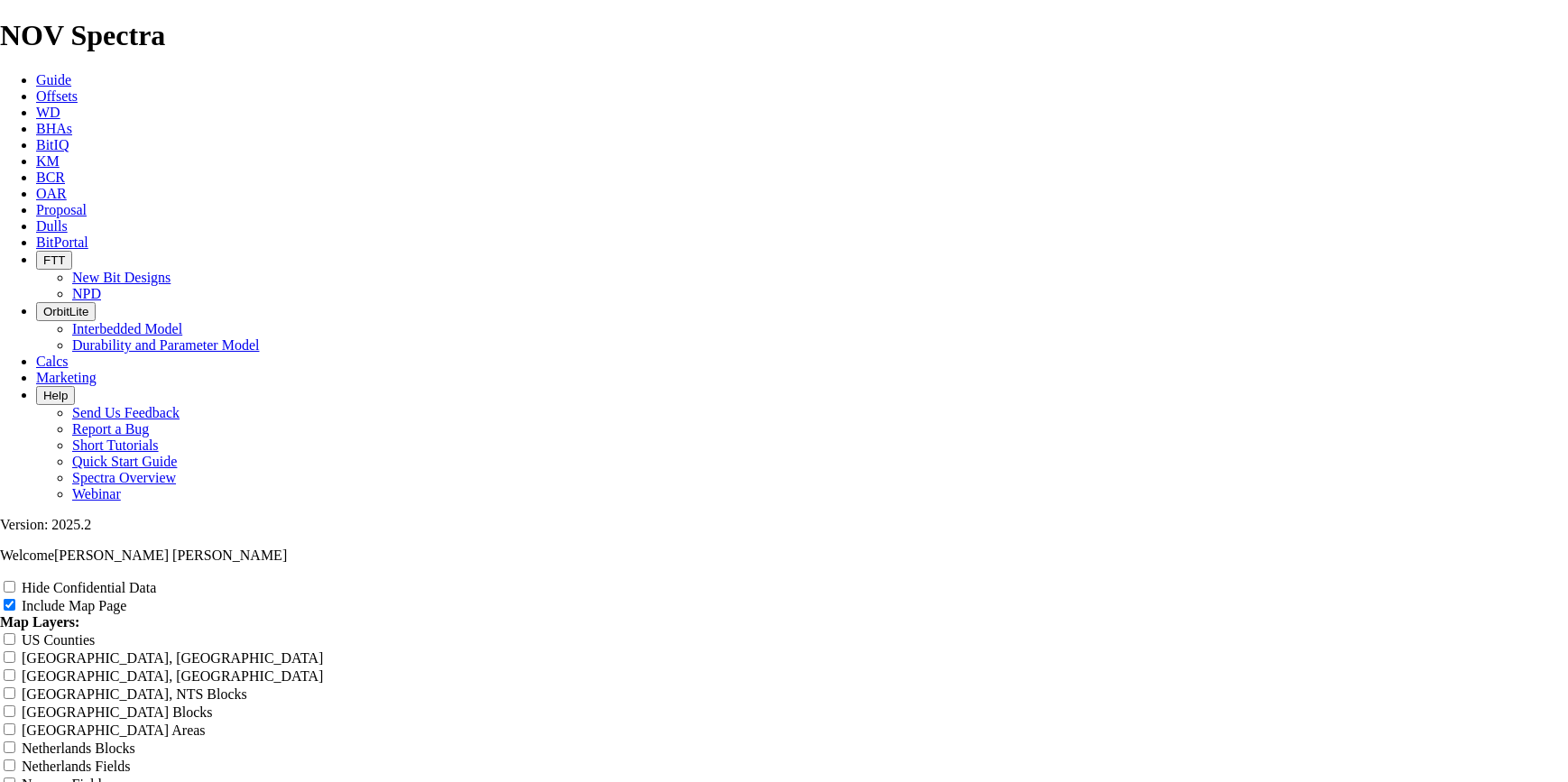
type input "10 PDC _616 EK-Balam"
type input "10 5PDC _616 EK-Balam"
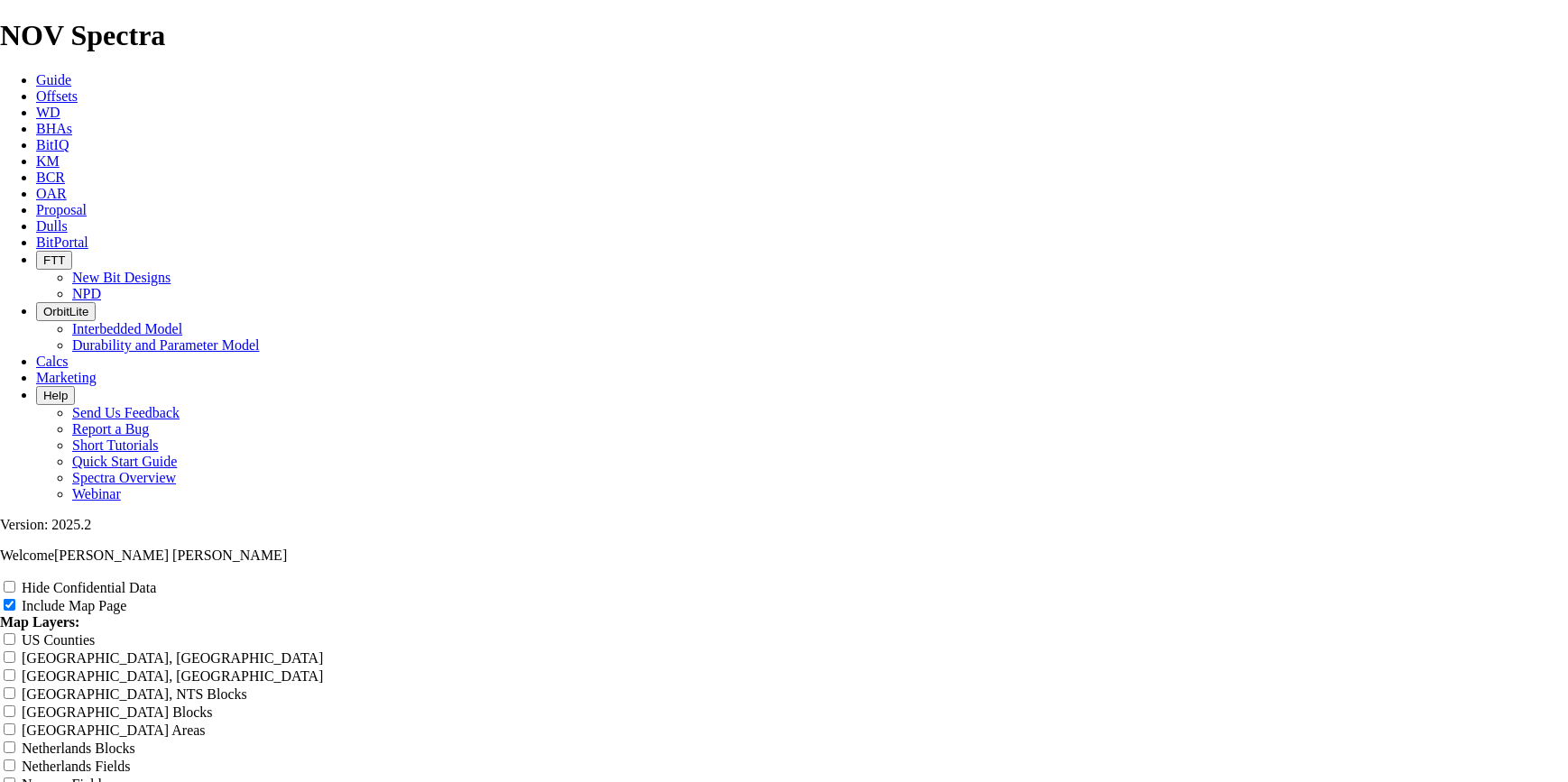
type input "10 5PDC _616 EK-Balam"
type input "10 5/PDC _616 EK-Balam"
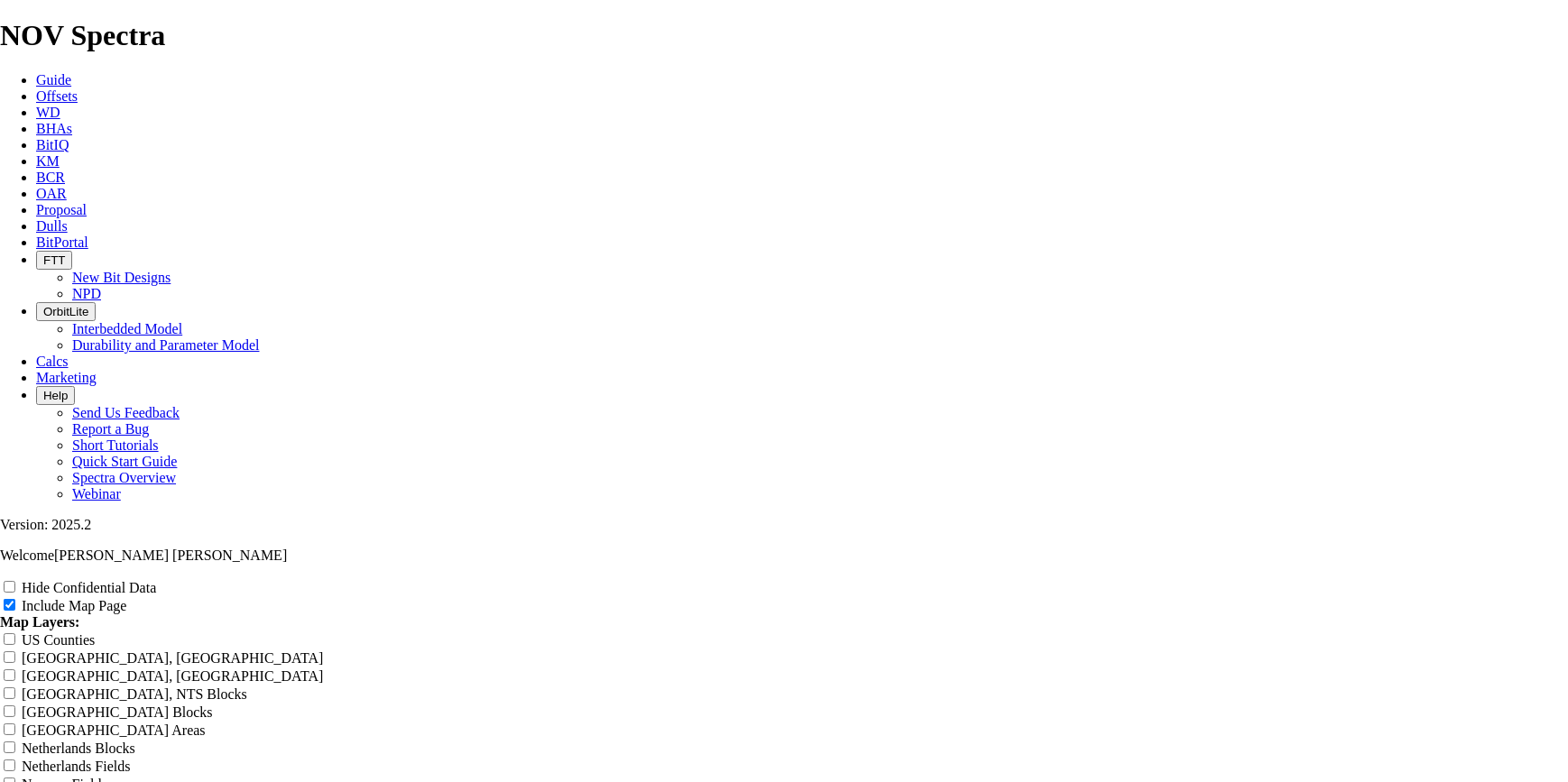
type input "10 5/PDC _616 EK-Balam"
type input "10 5/8PDC _616 EK-Balam"
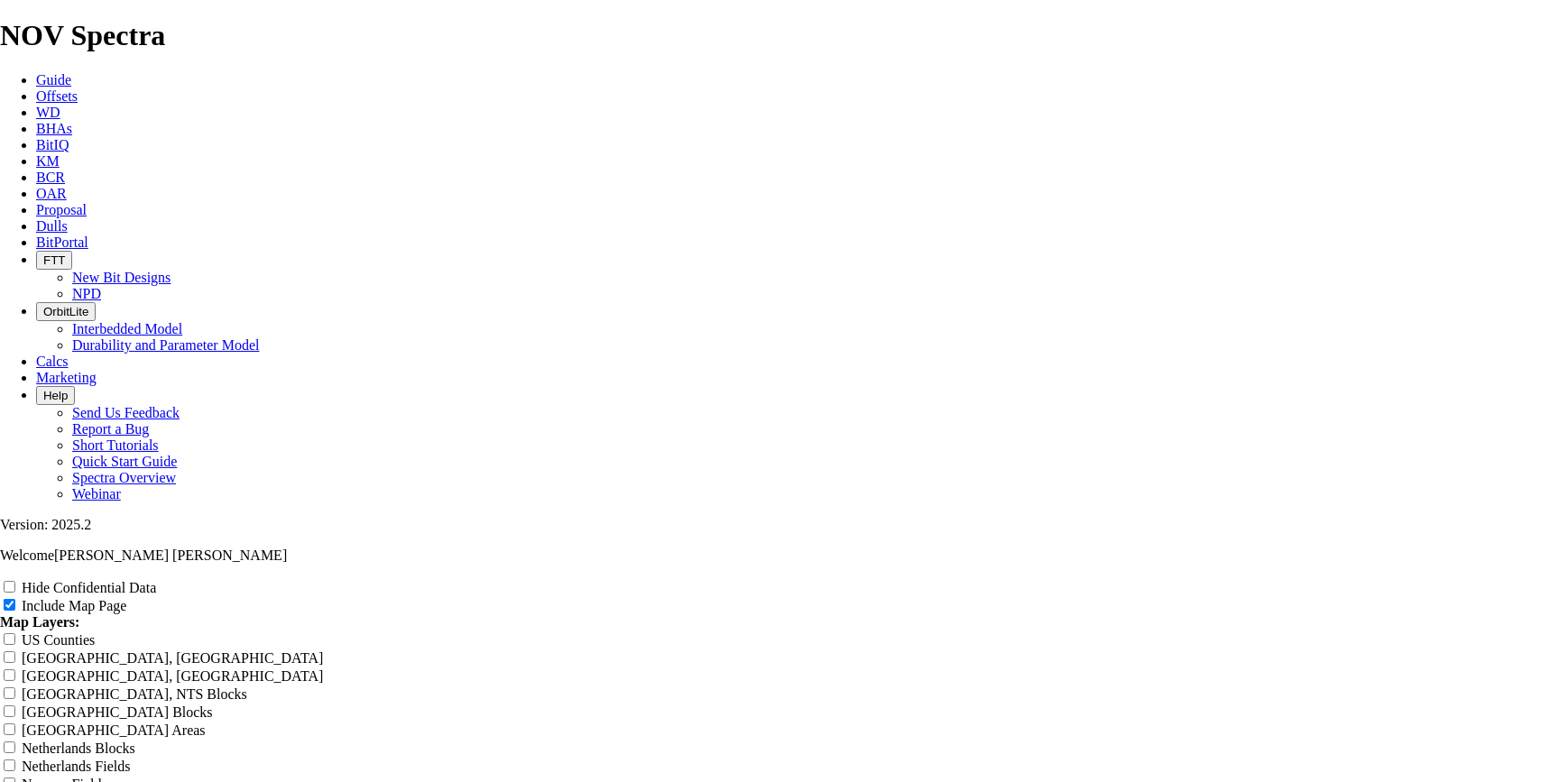
type input "10 5/8PDC _616 EK-Balam"
type input "10 5/8"PDC _616 EK-Balam"
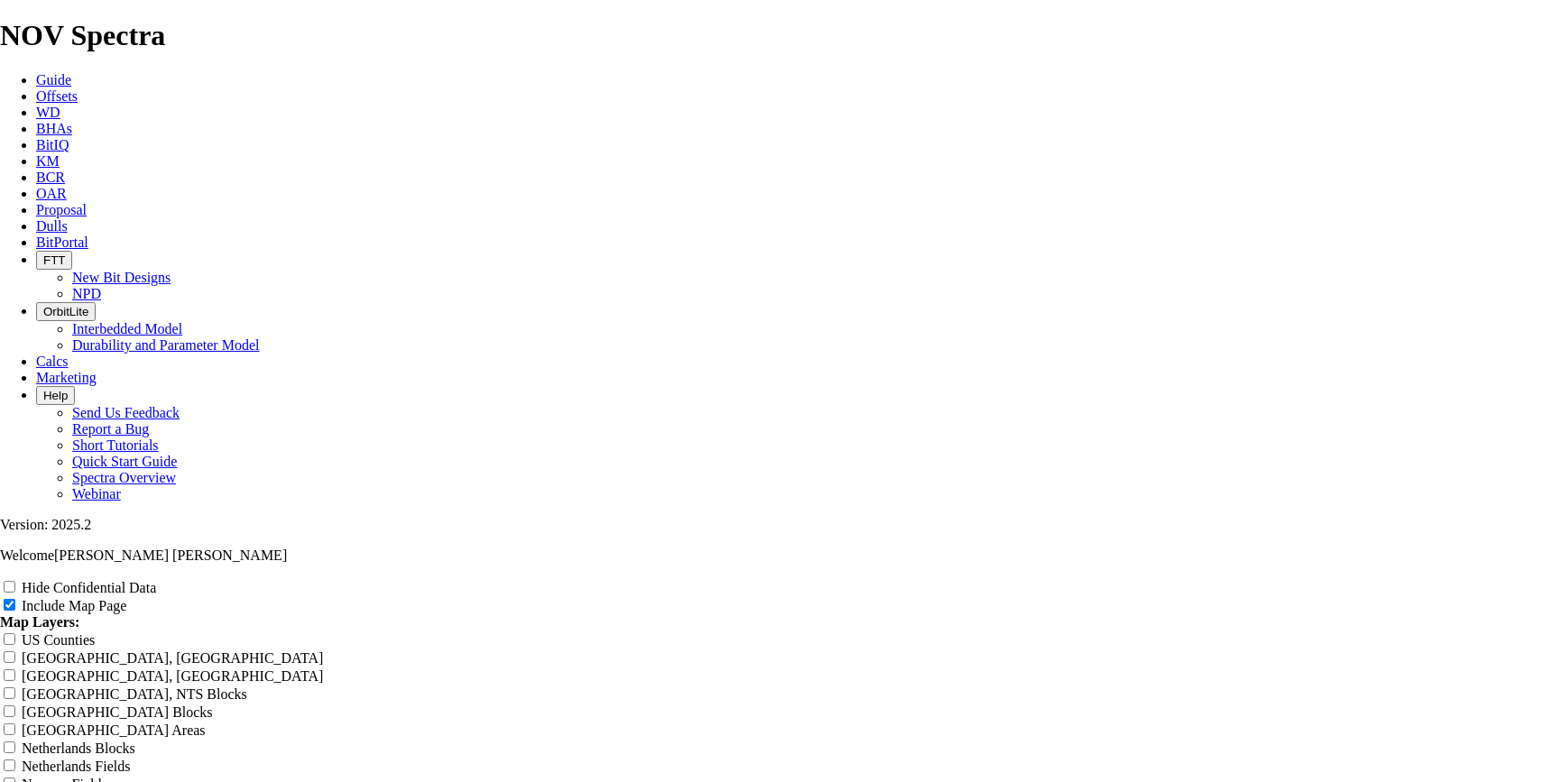
type input "10 5/8"PDC _616 EK-Balam"
type input "10 5/8" PDC _616 EK-Balam"
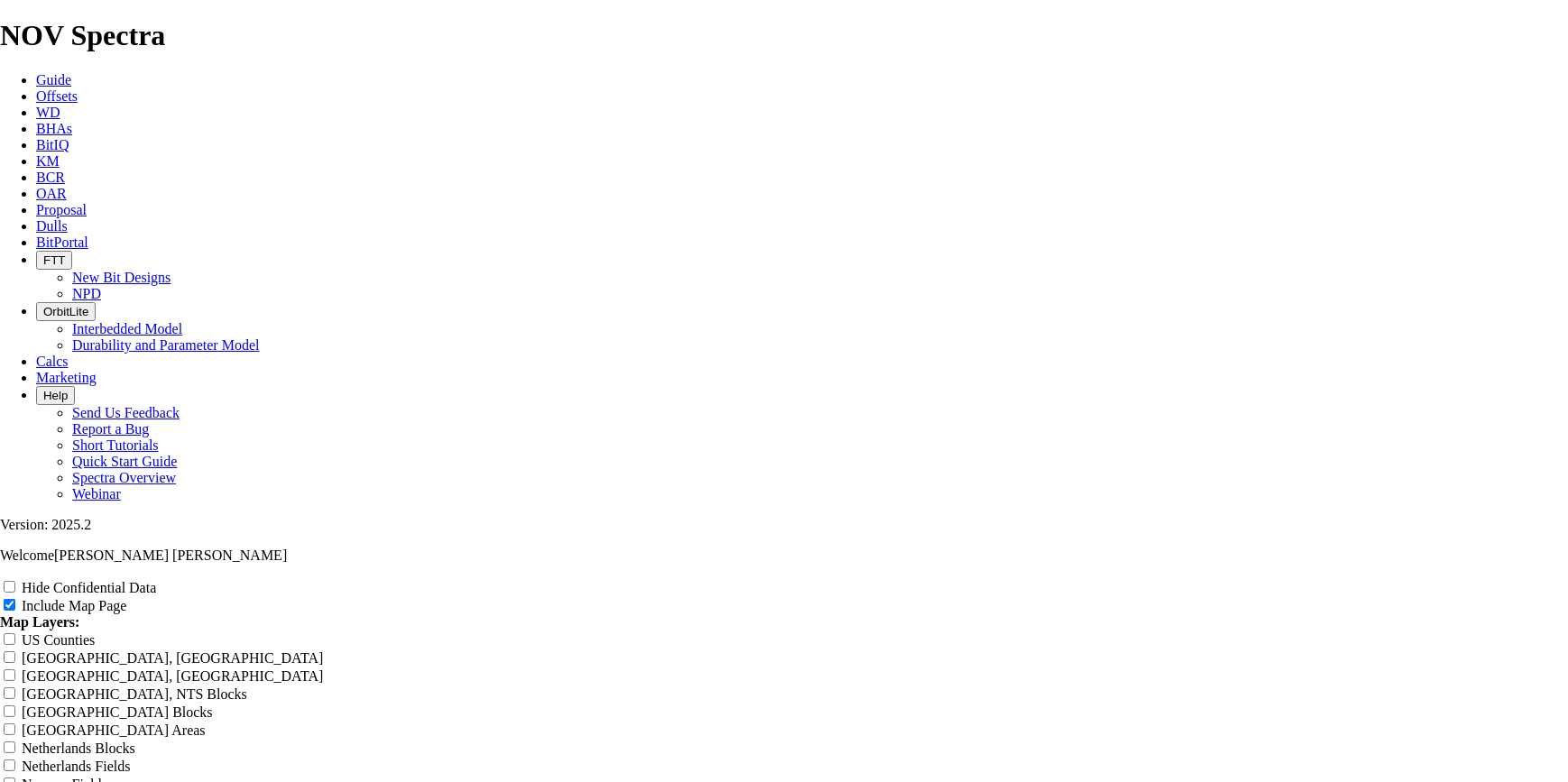
type input "10 5/8" PDC _616 EK-Balam"
type input "10 5/8" PDC _616EK-Balam"
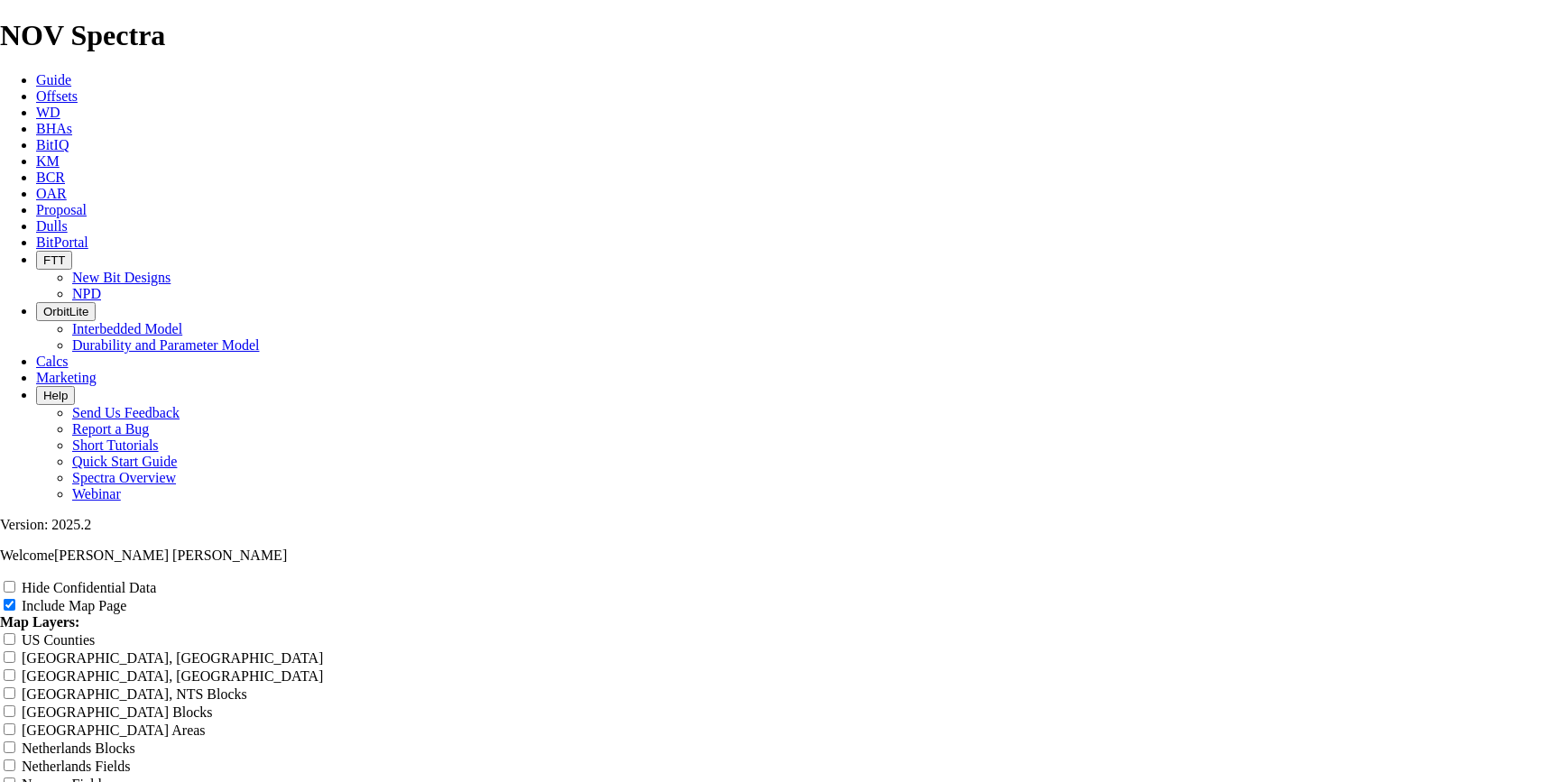
type input "10 5/8" PDC _616EK-Balam"
type input "10 5/8" PDC _616_EK-Balam"
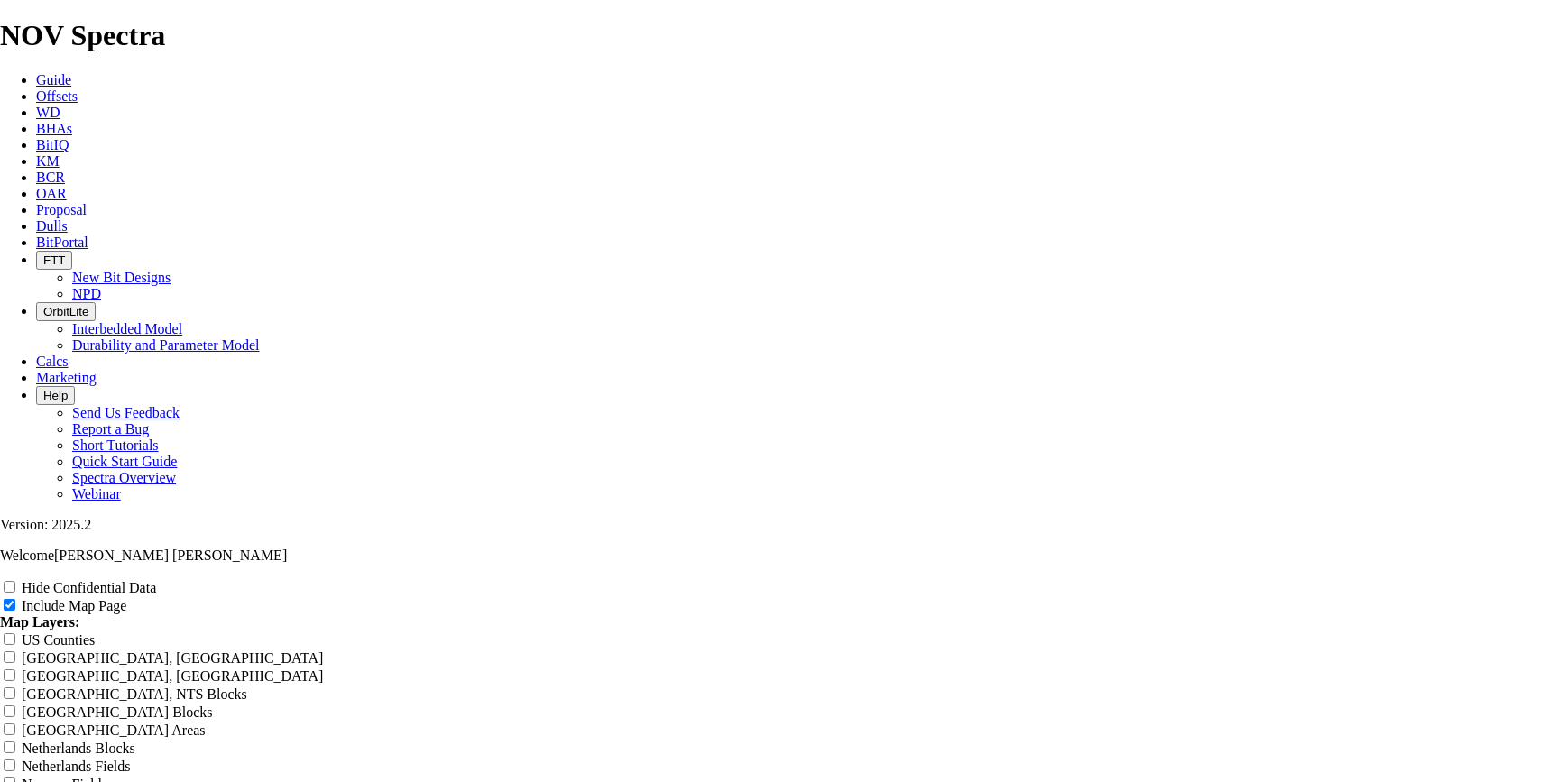
type input "10 5/8" PDC _616_EK-Balam"
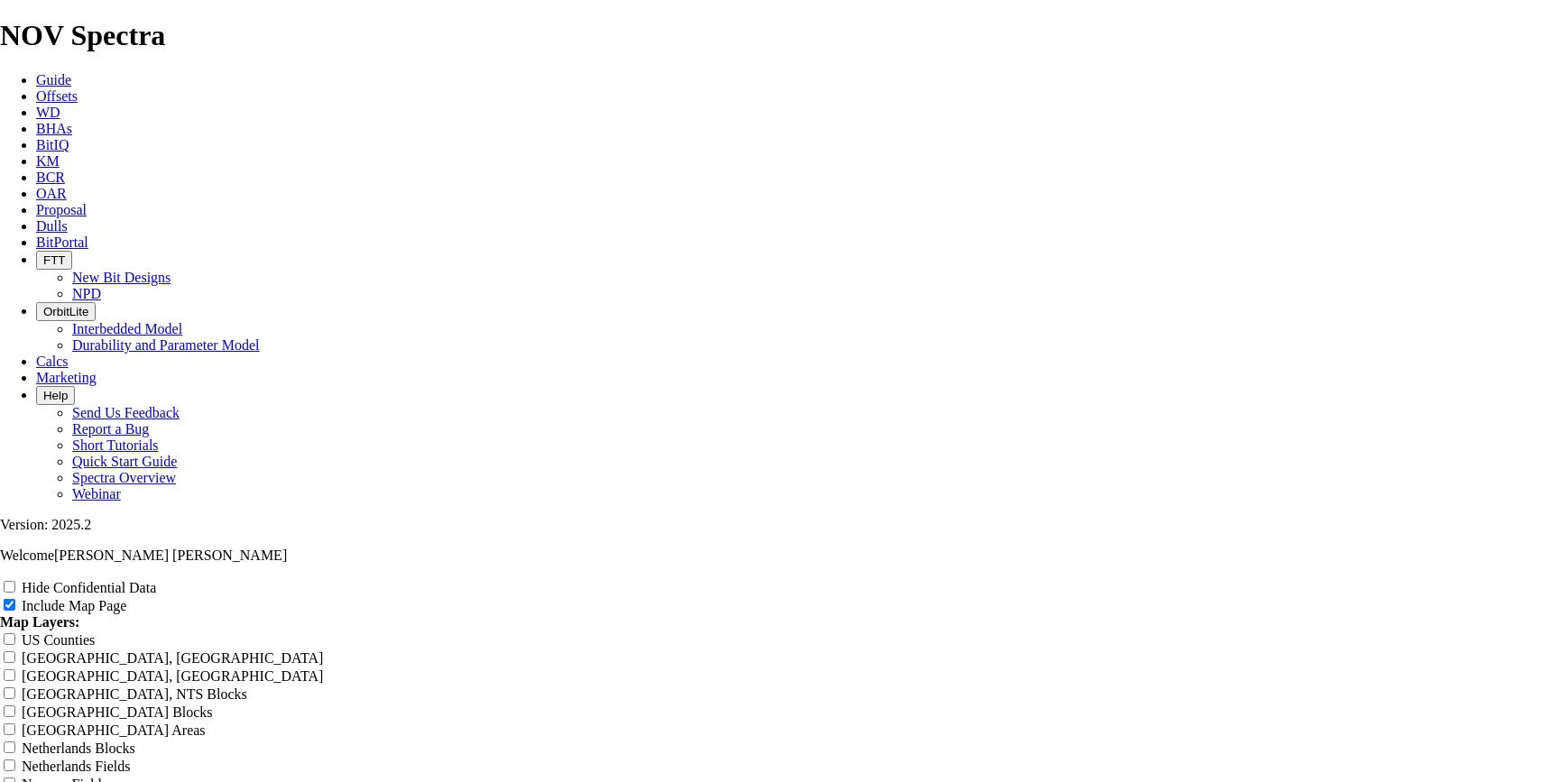
scroll to position [2625, 0]
drag, startPoint x: 976, startPoint y: 517, endPoint x: 587, endPoint y: 482, distance: 390.6
type input "1"
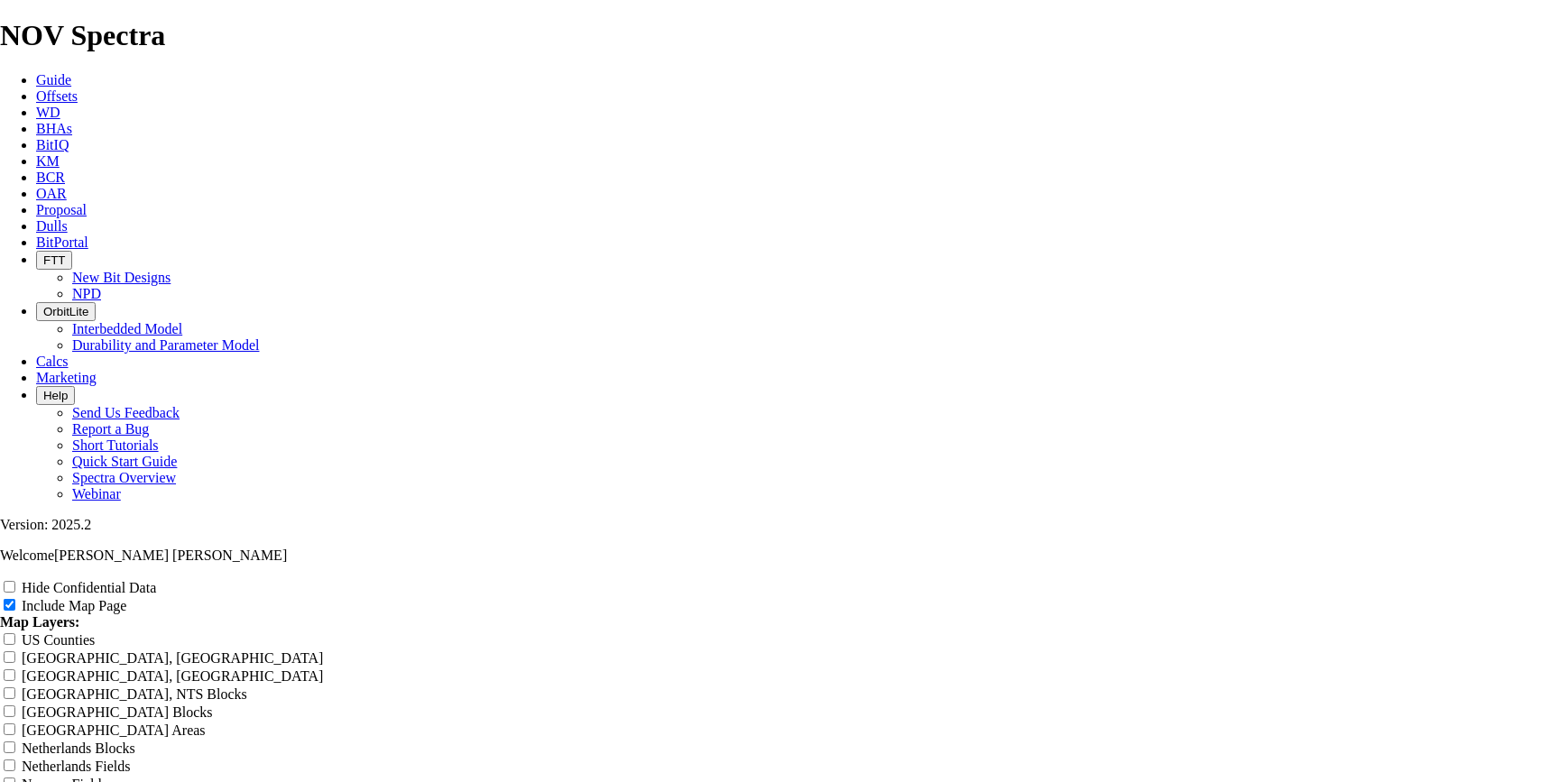
type input "1"
type input "12"
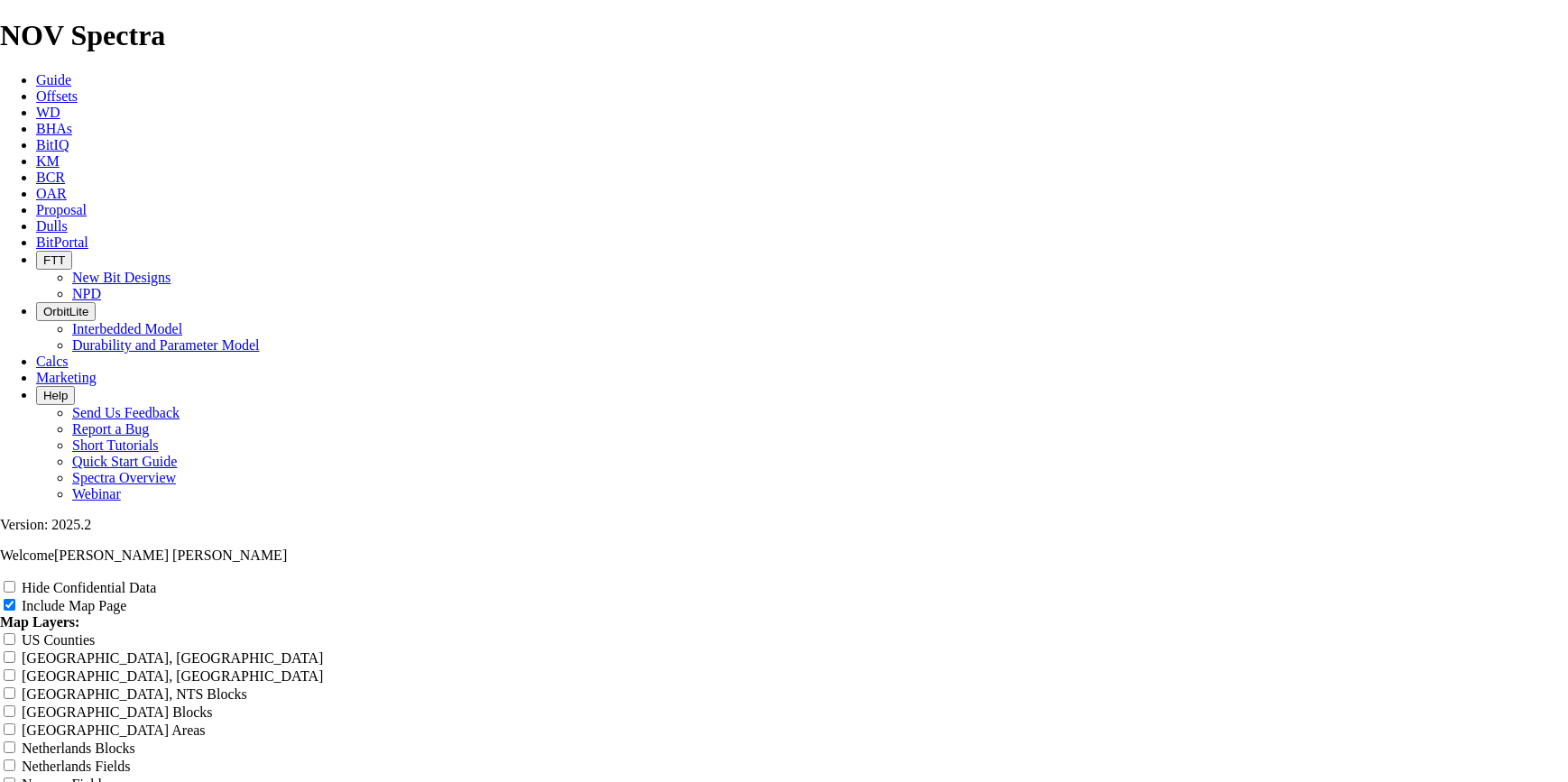
type input "12"
type input "12."
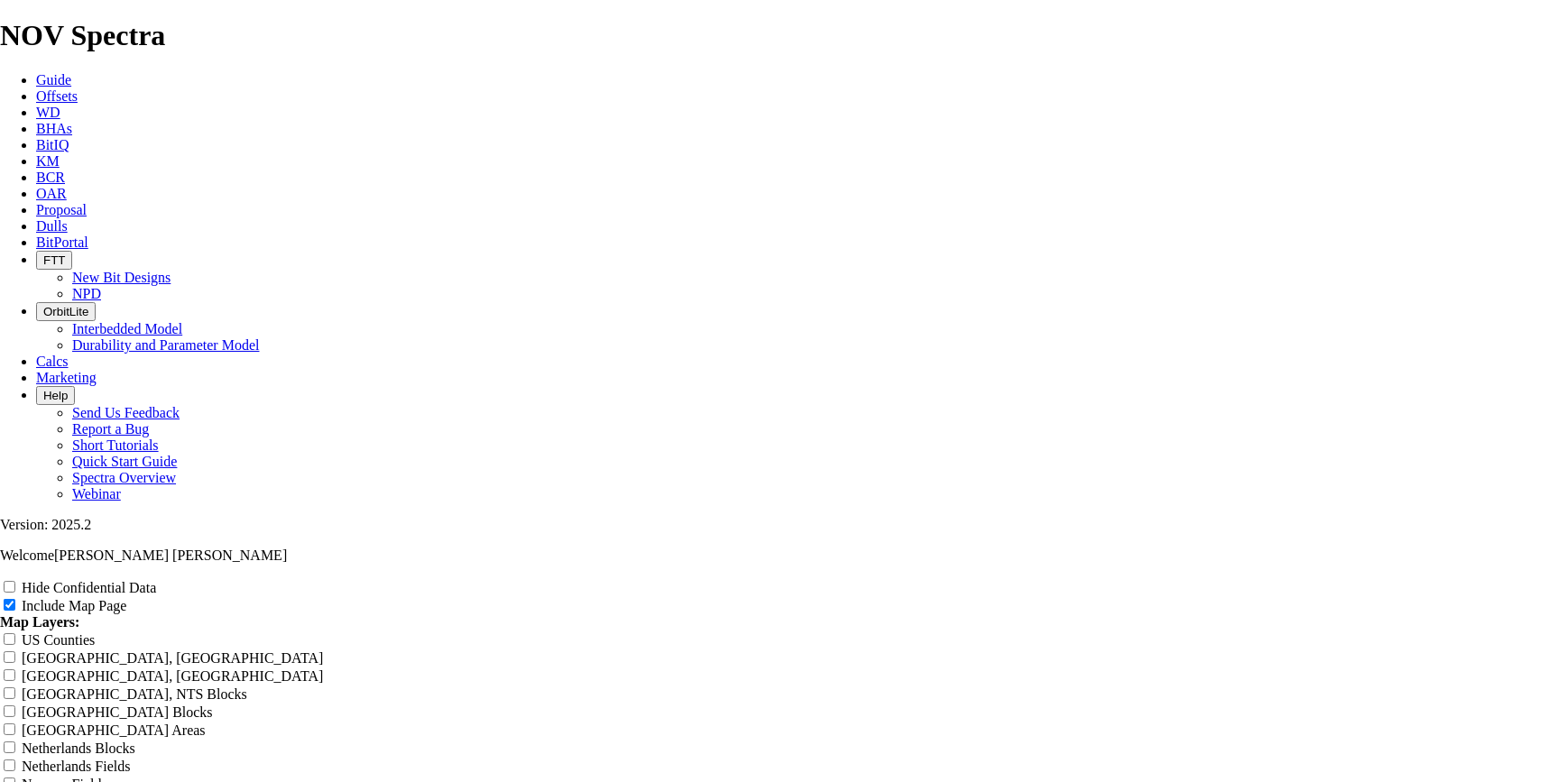
type input "12."
type input "12.2"
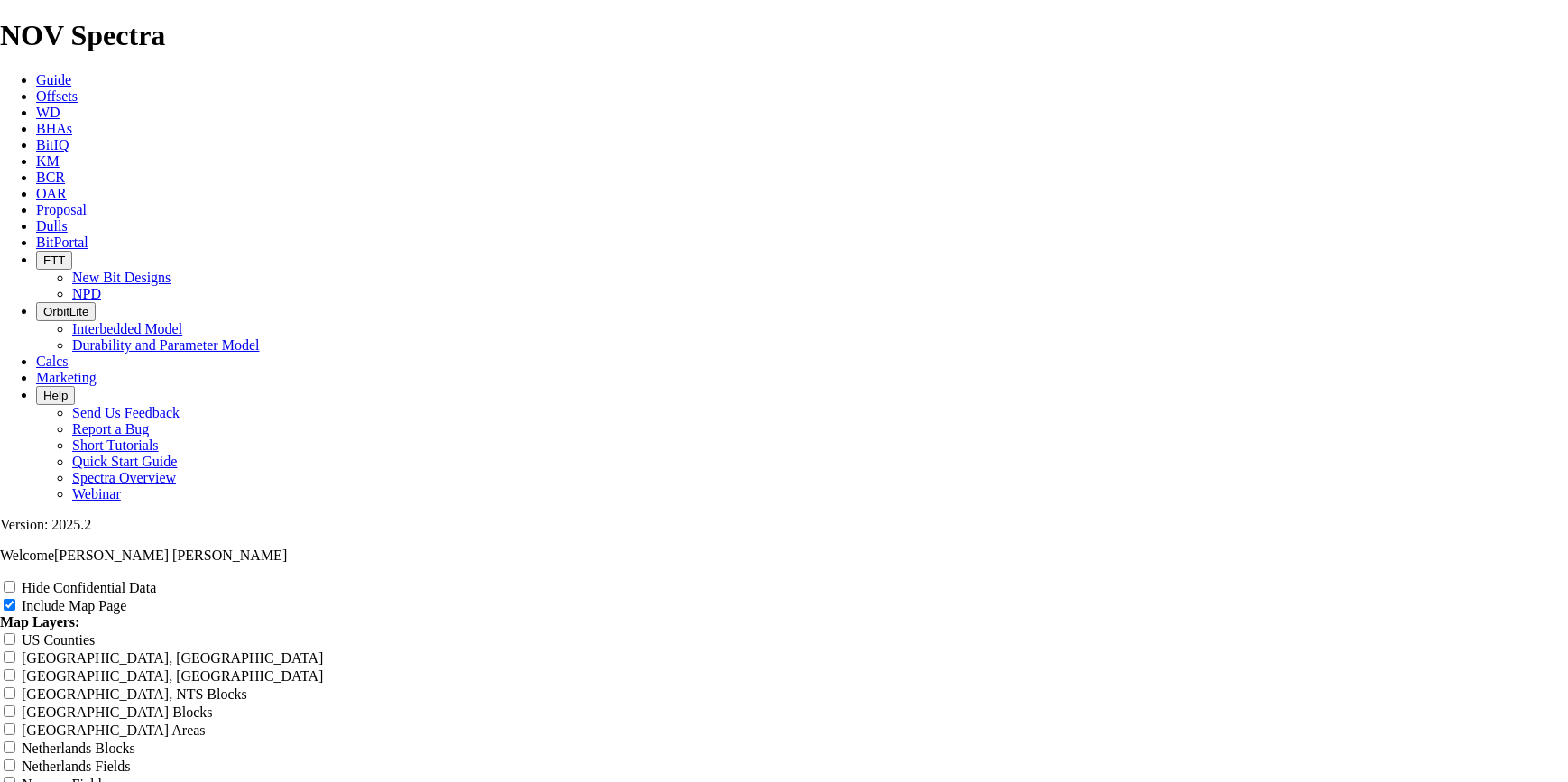
type input "12.2"
type input "12.25"
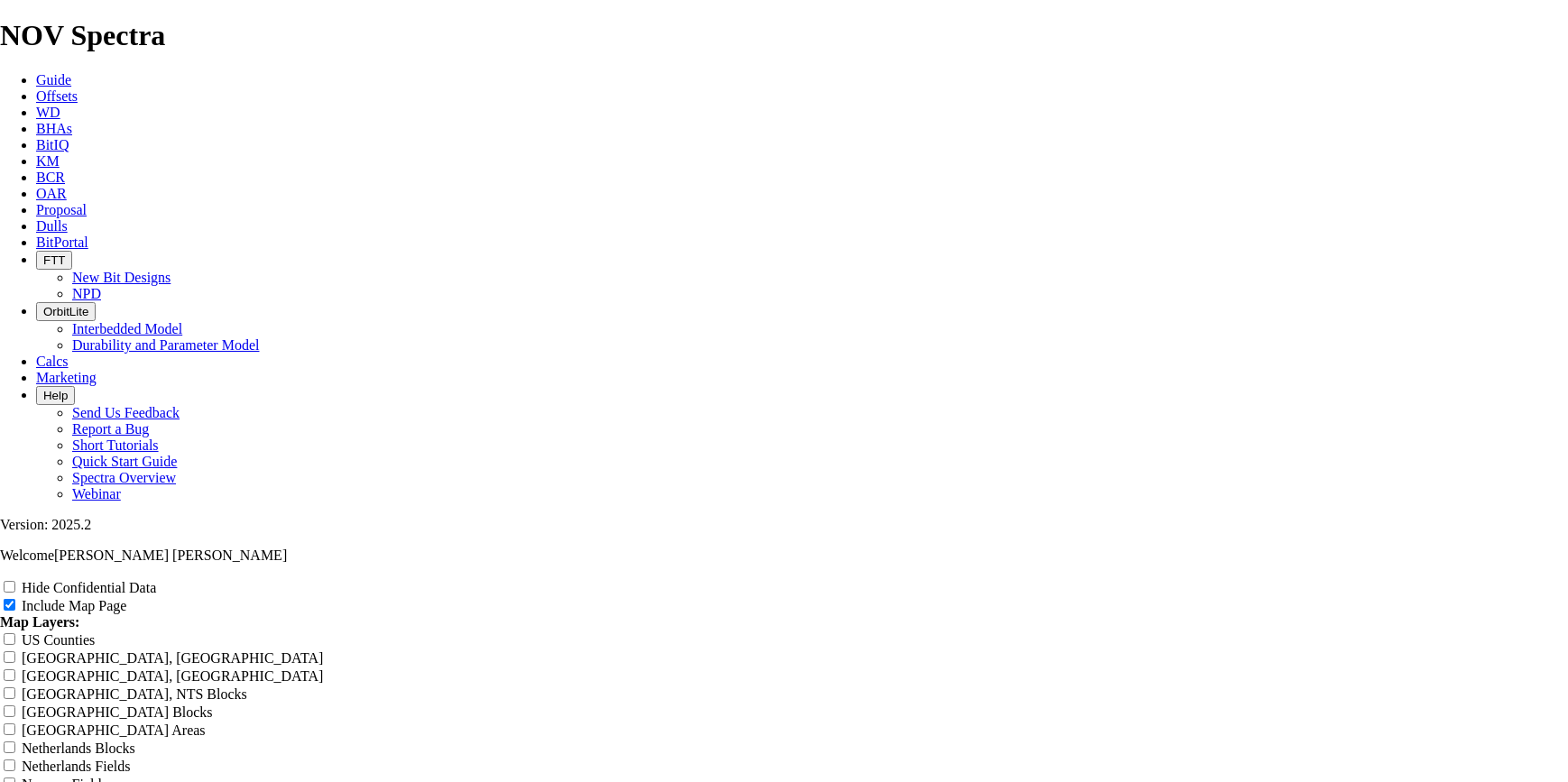
type input "12.25"
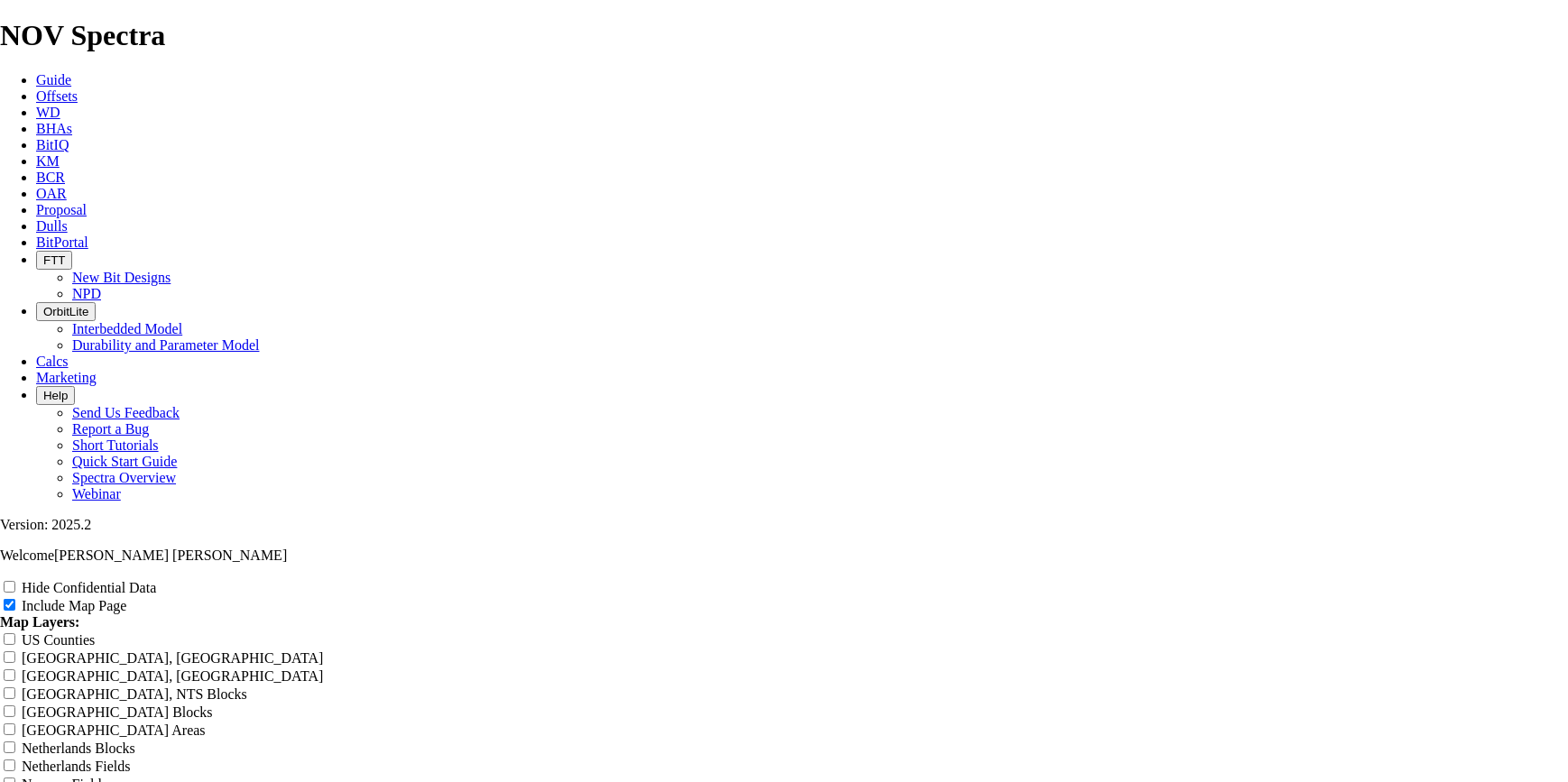
scroll to position [2077, 0]
drag, startPoint x: 951, startPoint y: 511, endPoint x: 614, endPoint y: 515, distance: 337.0
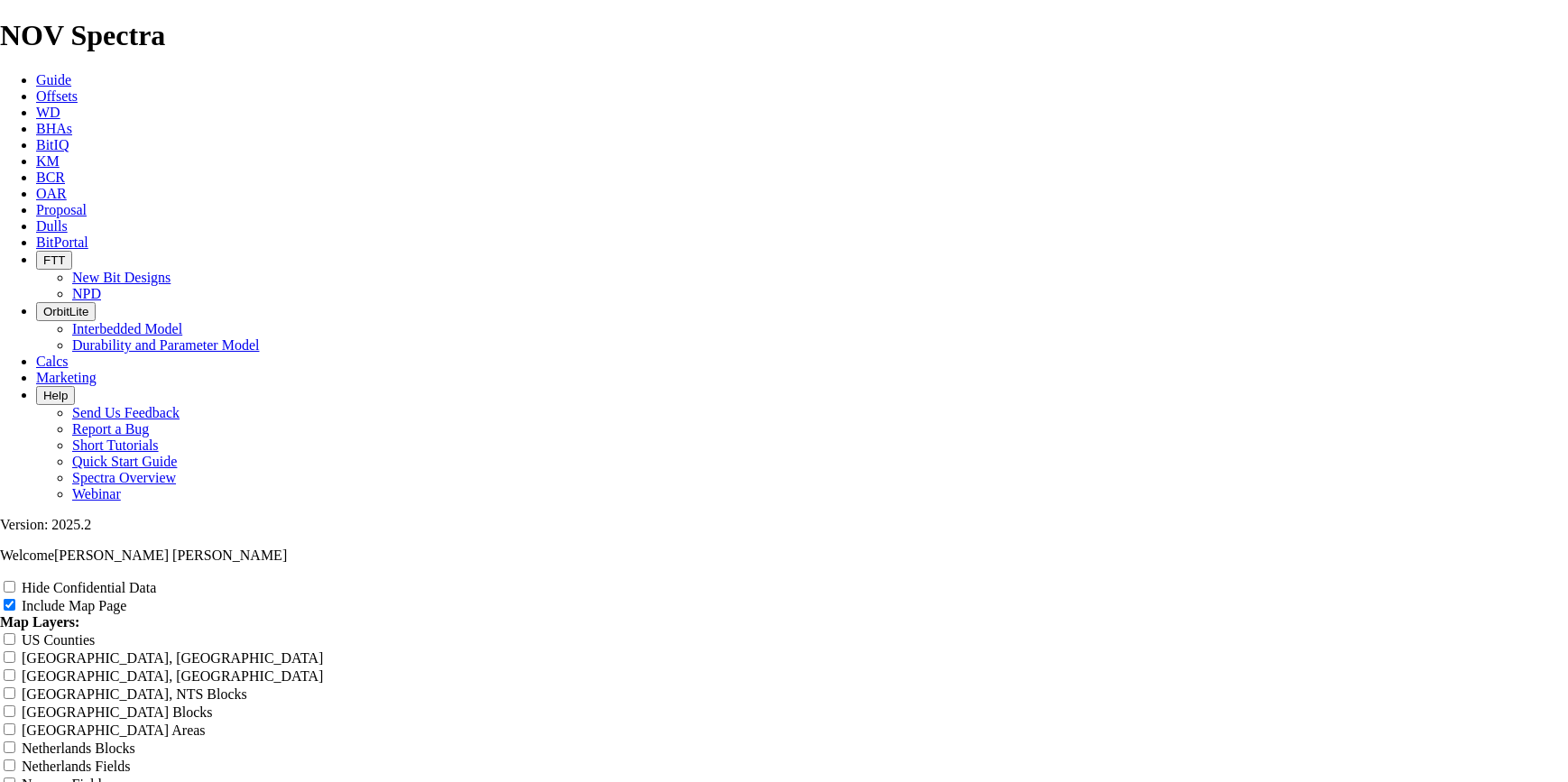
scroll to position [2516, 0]
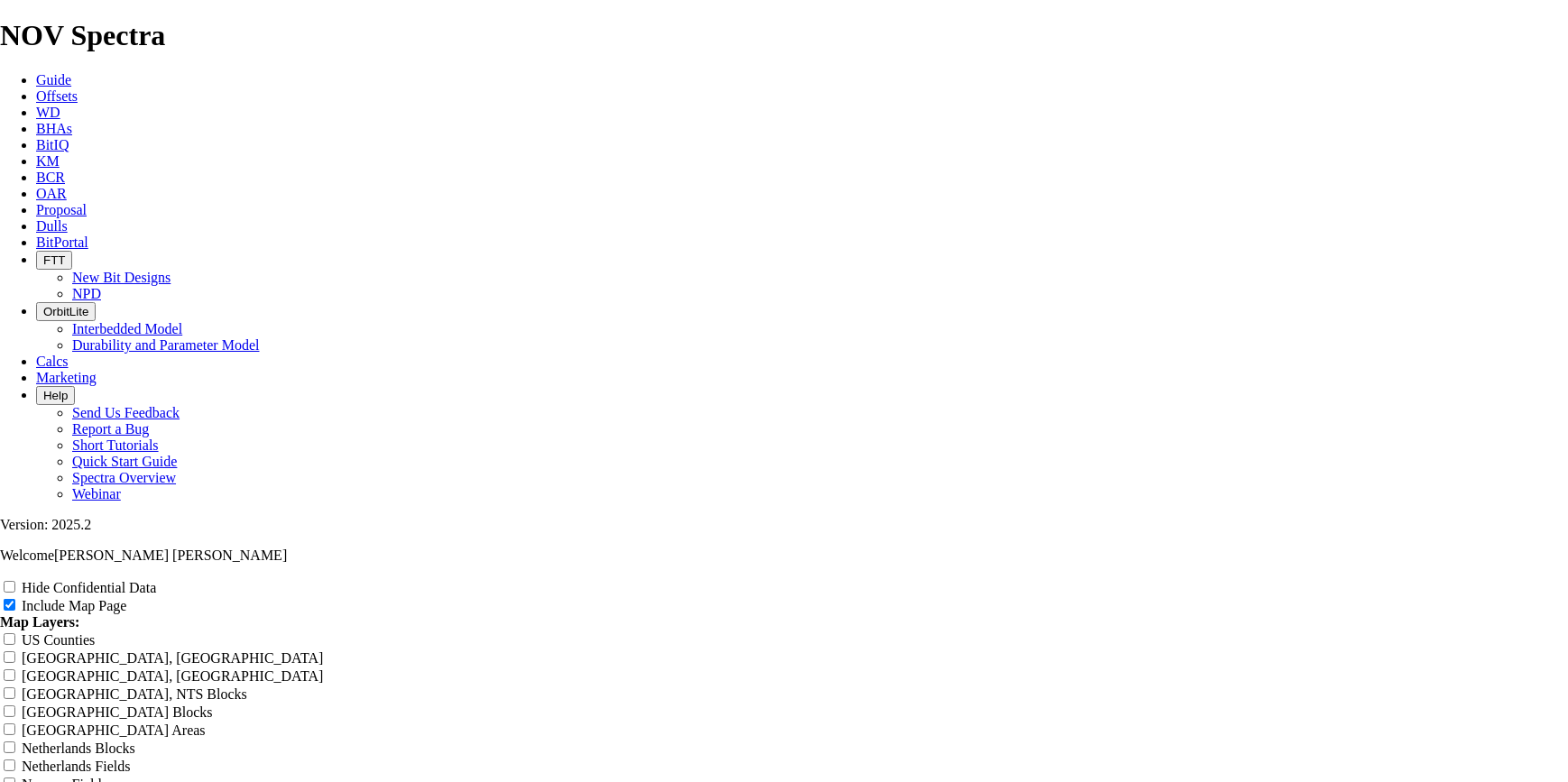
scroll to position [2406, 0]
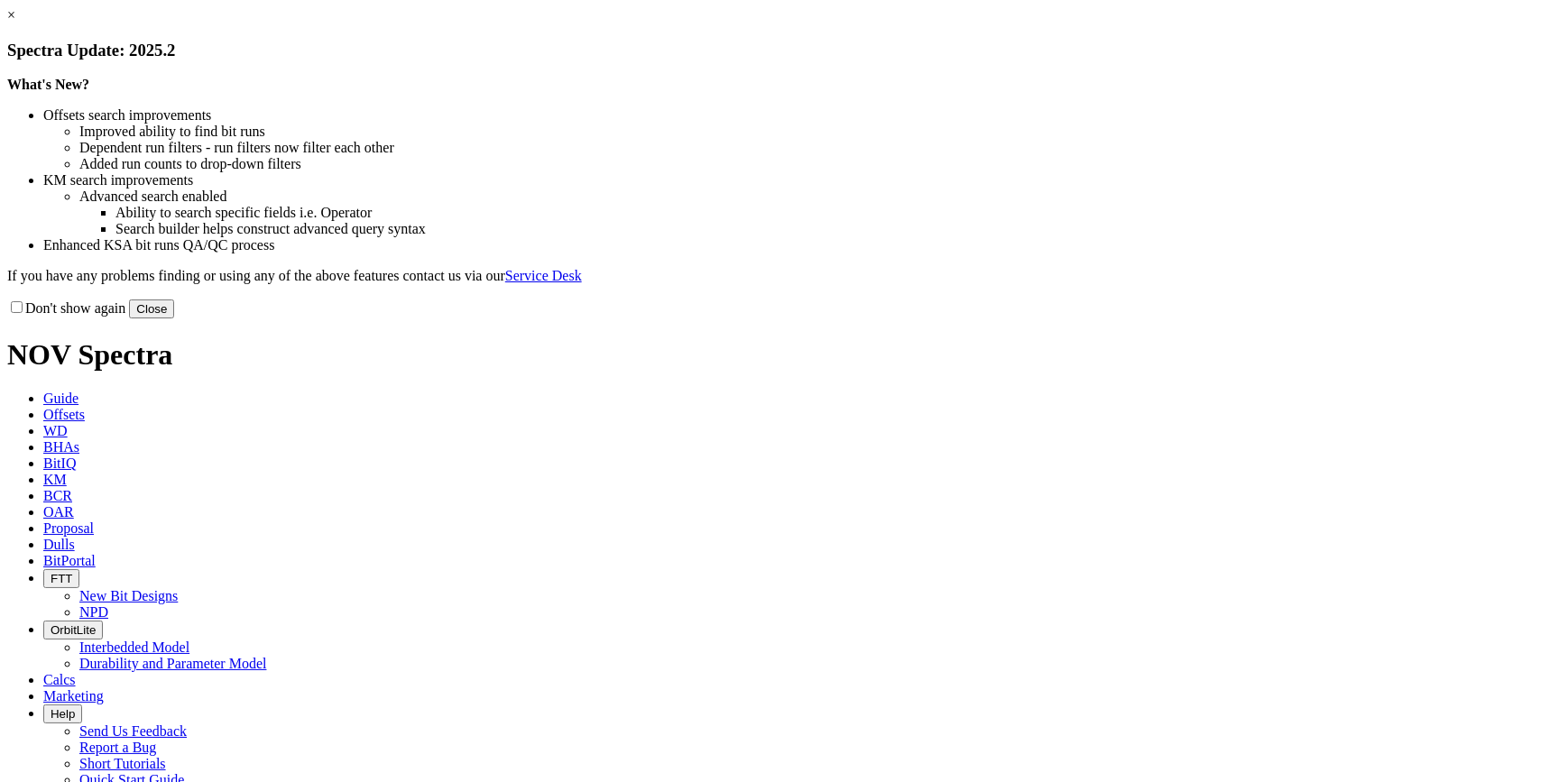
click at [1194, 142] on div "× Spectra Update: 2025.2 What's New? Offsets search improvements Improved abili…" at bounding box center [784, 162] width 1554 height 311
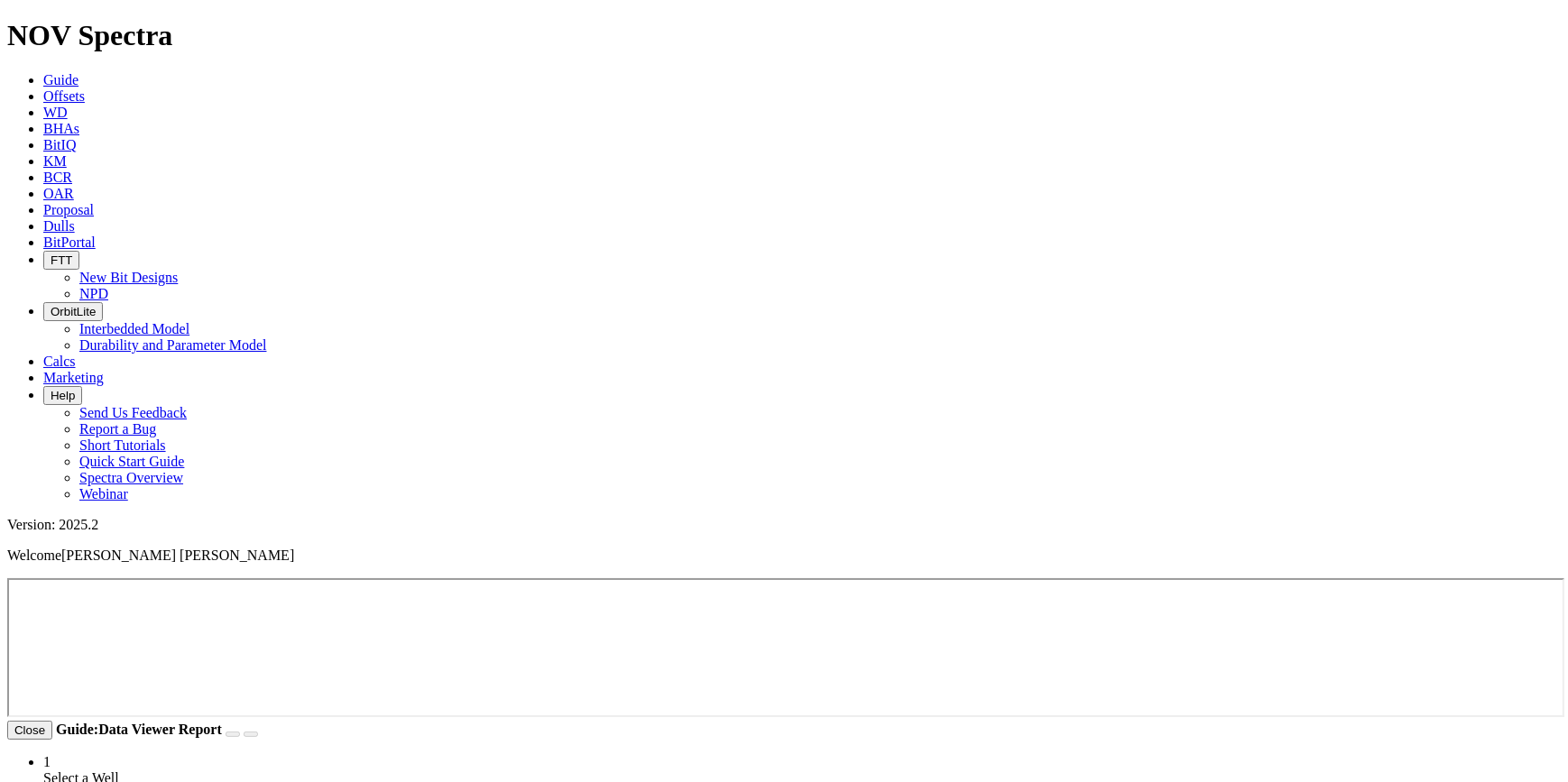
click at [50, 305] on icon "button" at bounding box center [50, 312] width 0 height 14
click at [267, 337] on link "Durability and Parameter Model" at bounding box center [173, 345] width 188 height 15
